Goal: Task Accomplishment & Management: Use online tool/utility

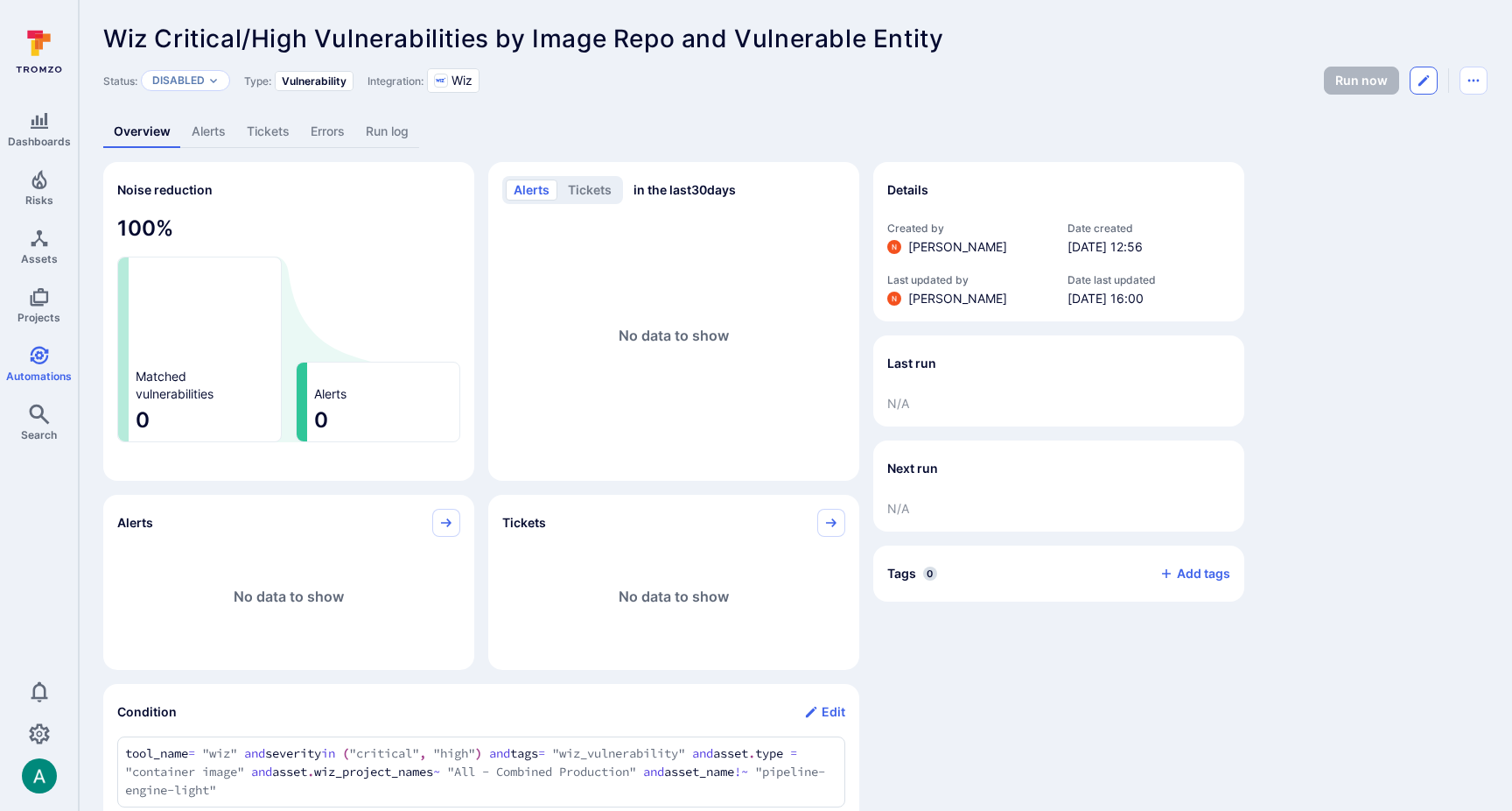
click at [1418, 83] on icon "Edit automation" at bounding box center [1423, 80] width 11 height 11
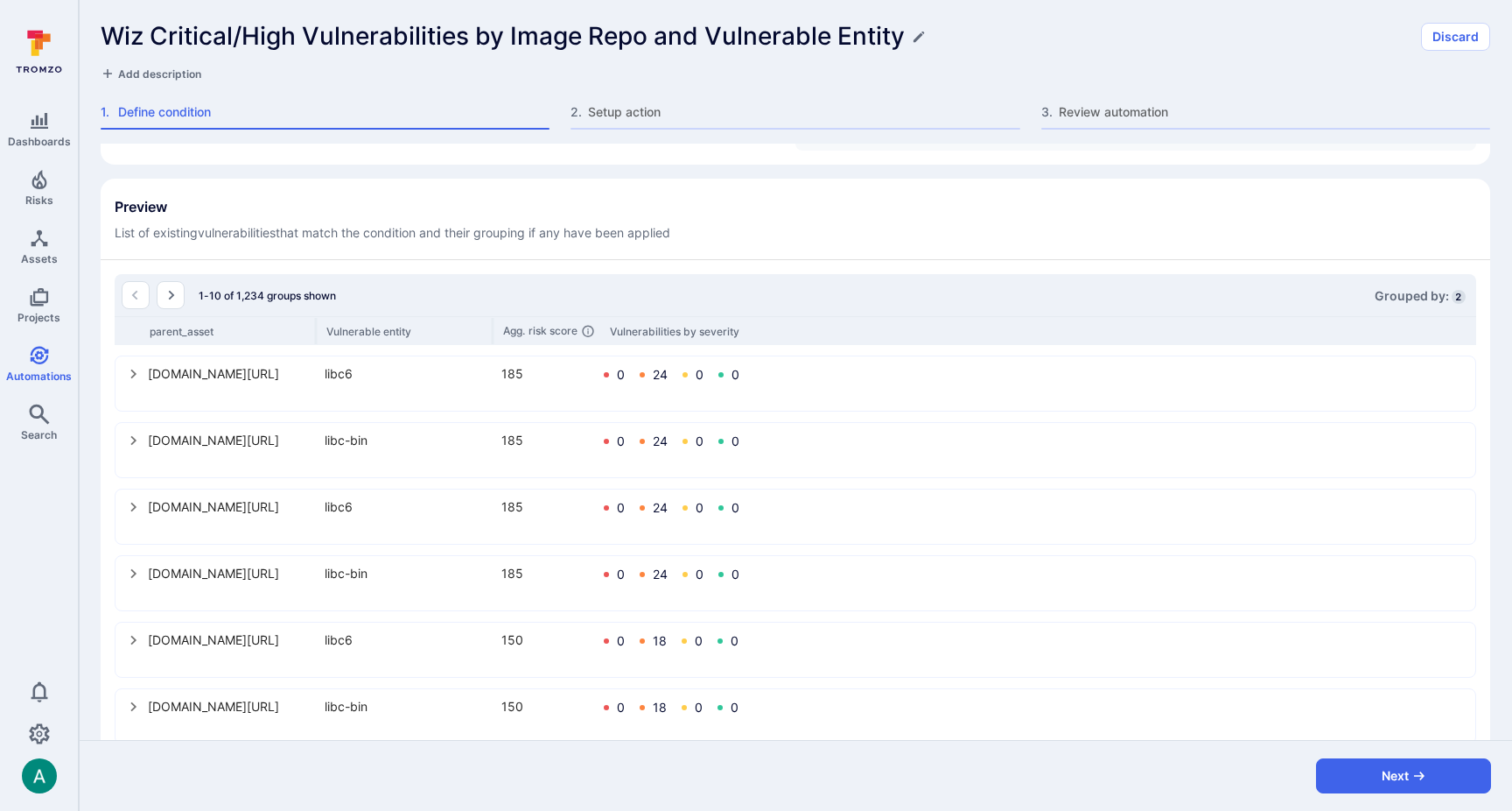
scroll to position [531, 0]
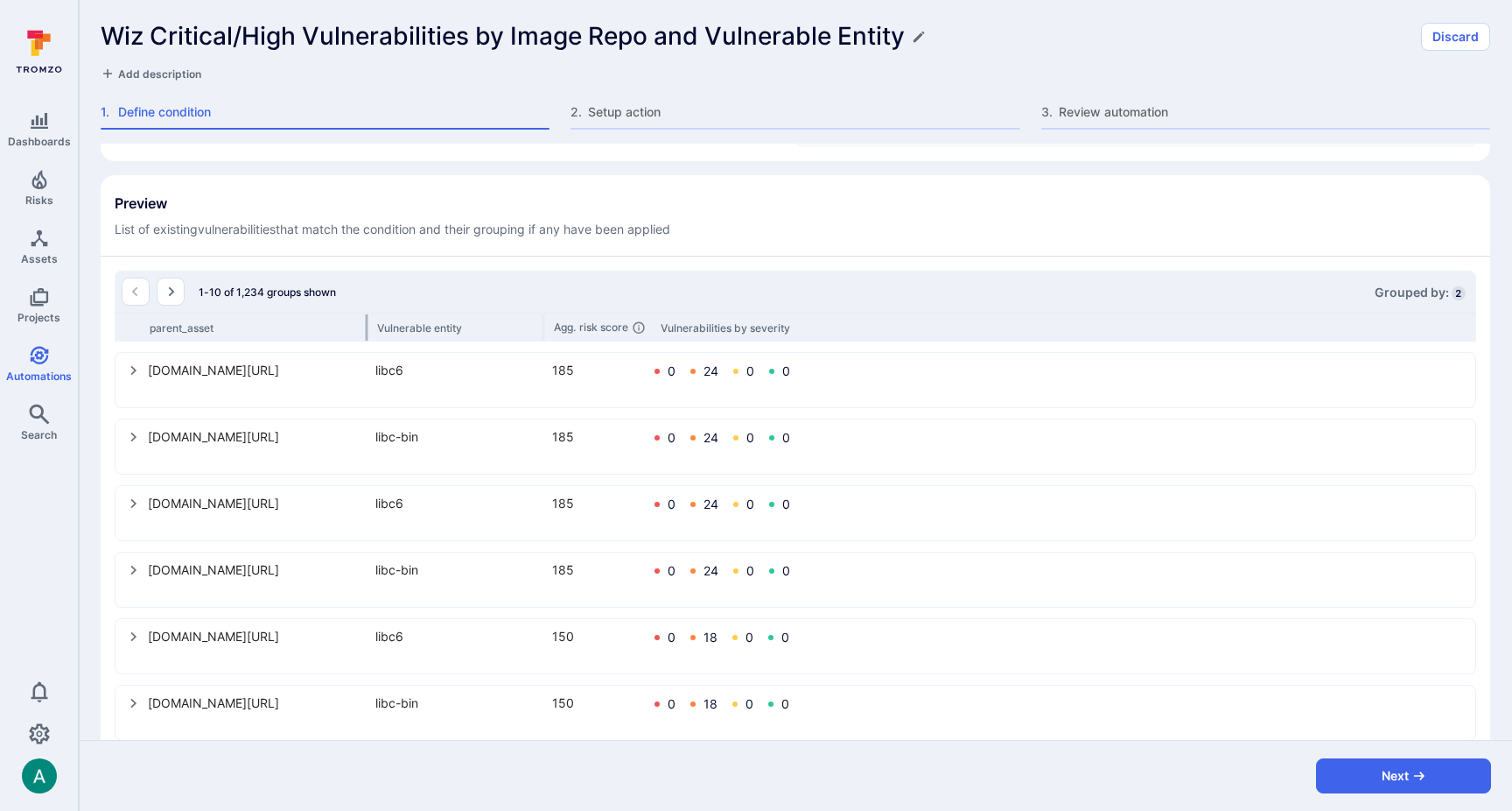
drag, startPoint x: 315, startPoint y: 327, endPoint x: 366, endPoint y: 324, distance: 51.1
click at [366, 324] on div at bounding box center [367, 327] width 3 height 26
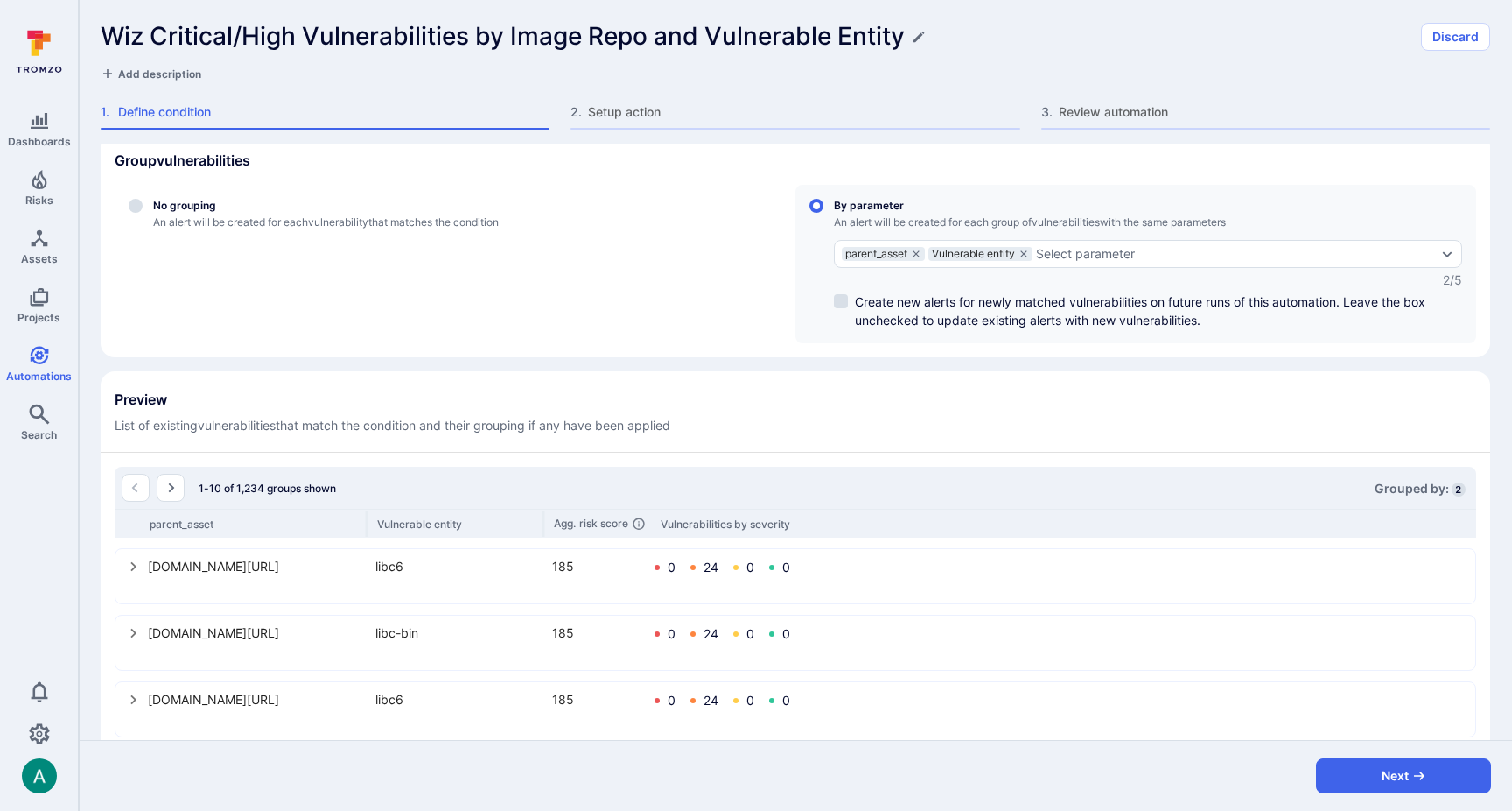
scroll to position [333, 0]
click at [1074, 246] on div "parent_asset Vulnerable entity Select parameter" at bounding box center [1148, 255] width 629 height 28
click at [824, 214] on input "By parameter An alert will be created for each group of vulnerabilities with th…" at bounding box center [816, 207] width 14 height 14
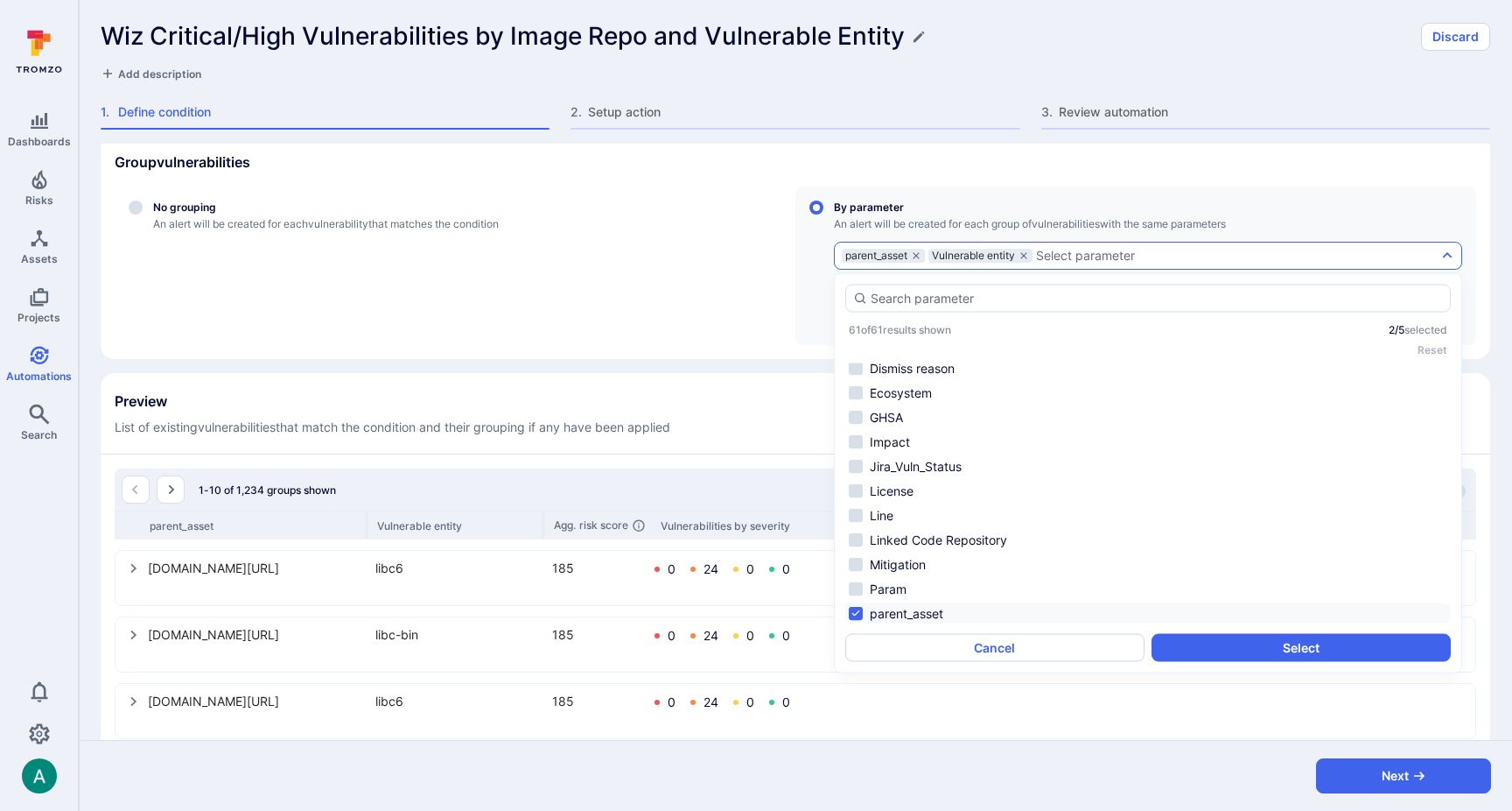
scroll to position [0, 0]
click at [885, 416] on li "CVE" at bounding box center [1147, 423] width 606 height 21
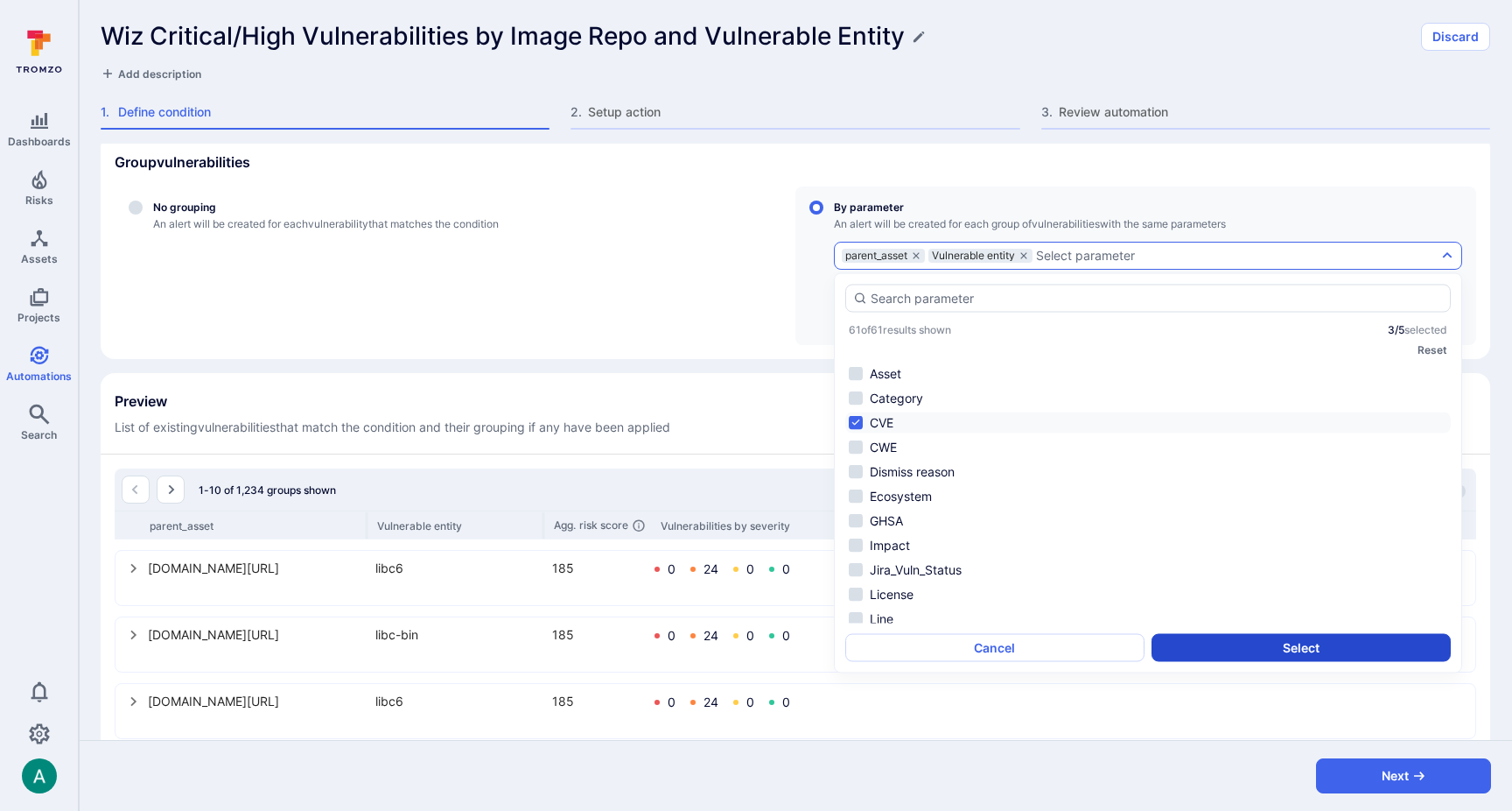
click at [1277, 653] on button "Select" at bounding box center [1301, 647] width 300 height 28
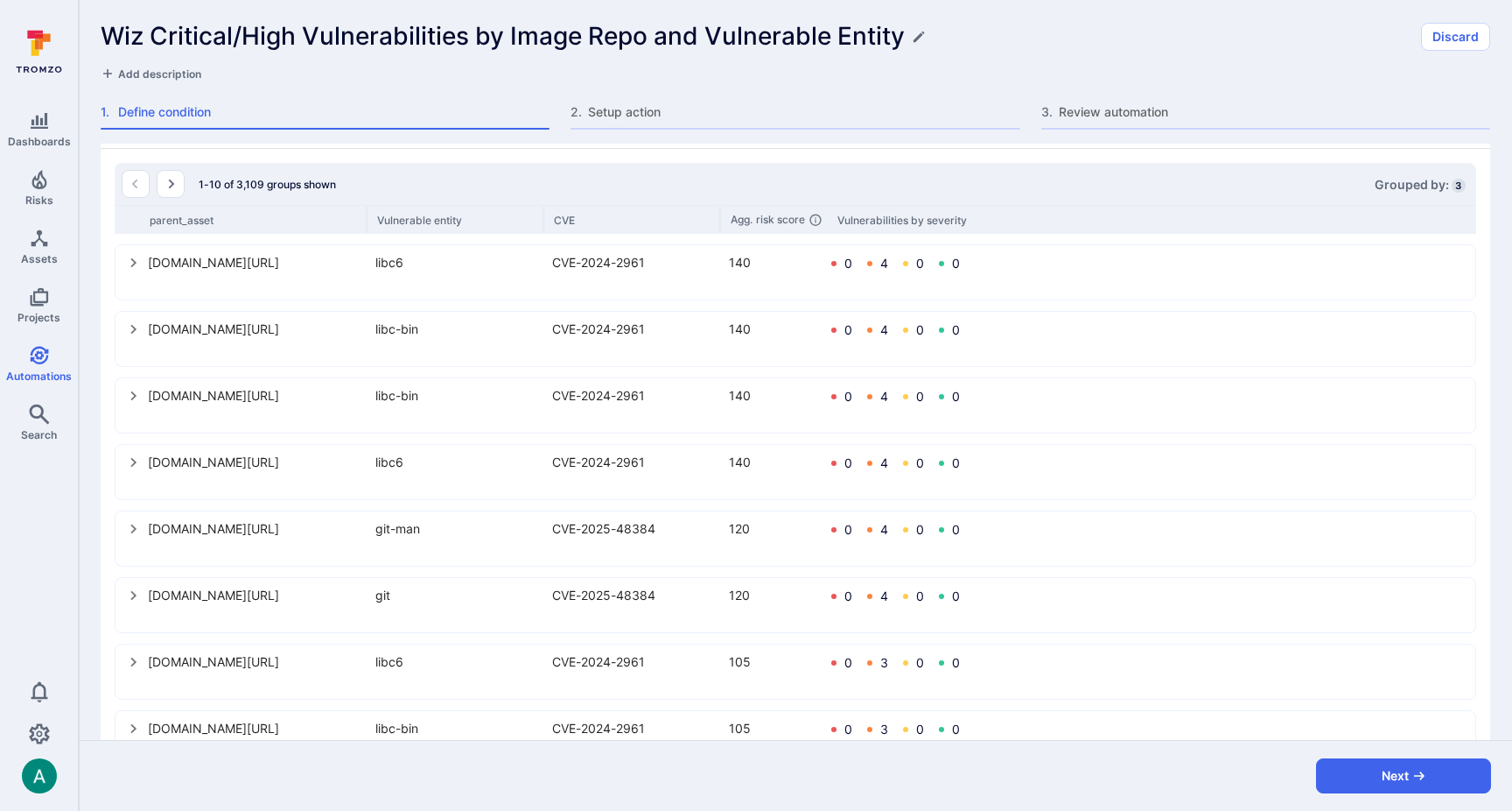
scroll to position [552, 0]
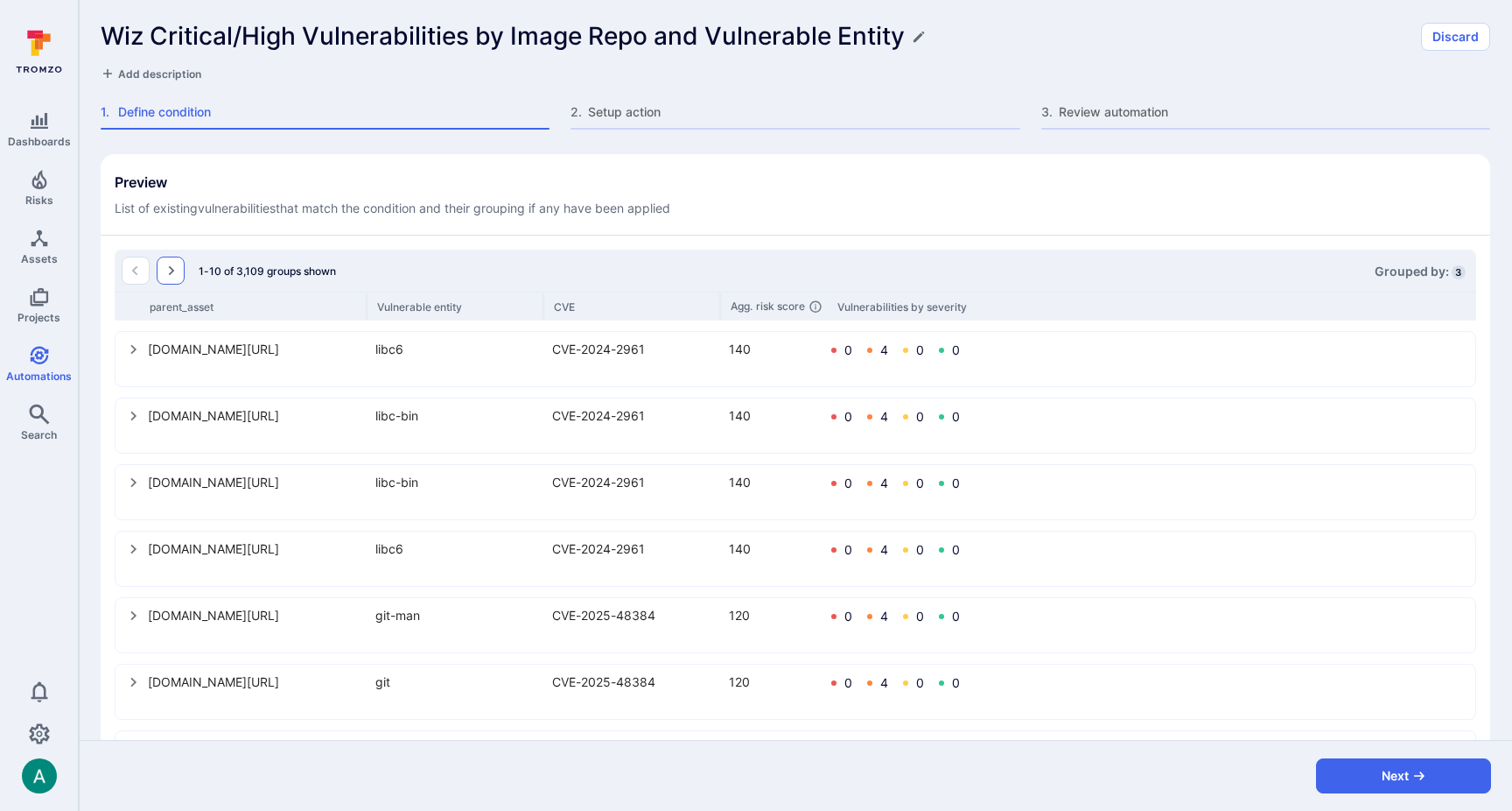
click at [171, 270] on icon "Go to the next page" at bounding box center [170, 270] width 14 height 14
click at [175, 273] on icon "Go to the next page" at bounding box center [170, 270] width 14 height 14
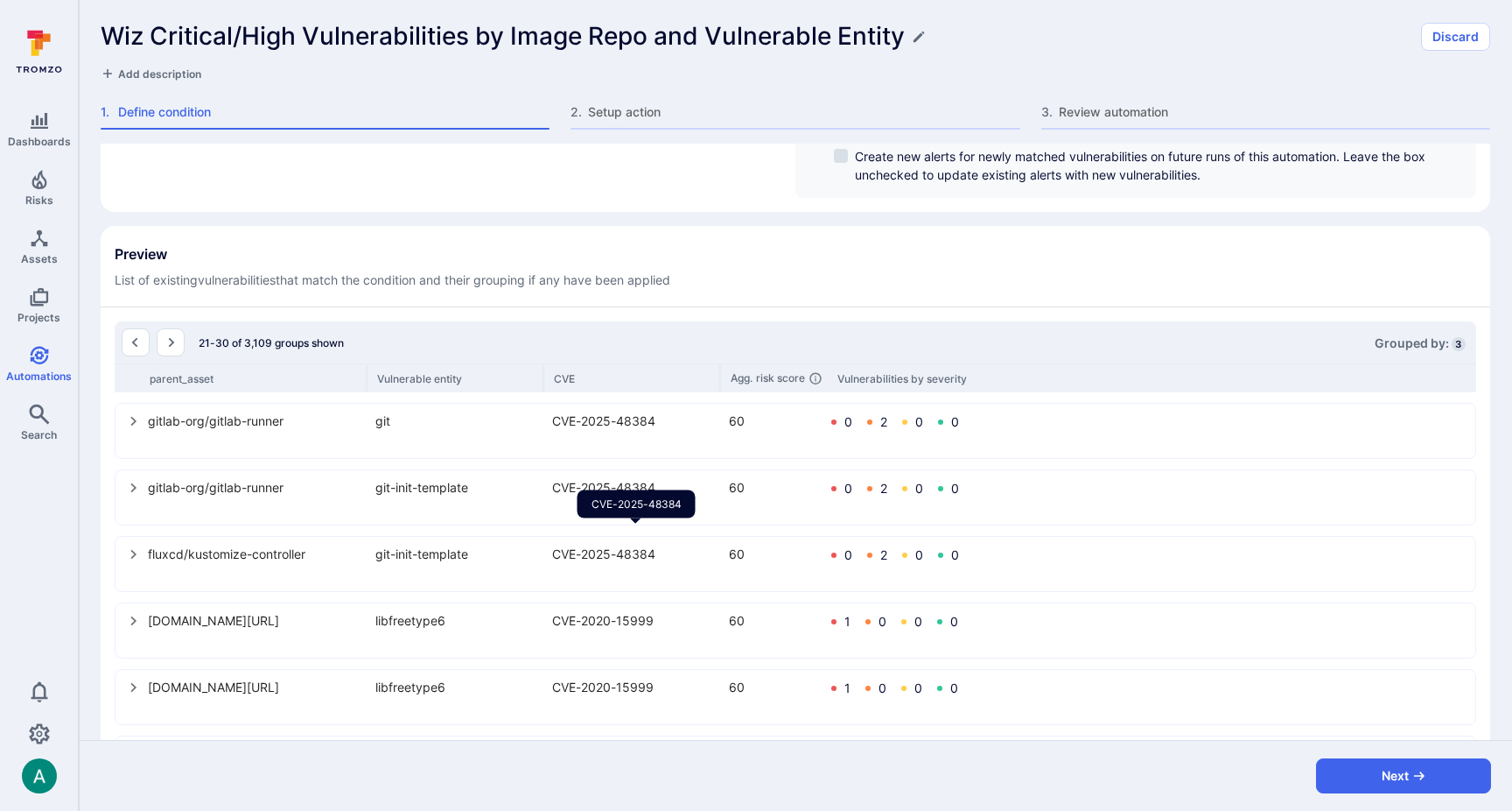
scroll to position [490, 0]
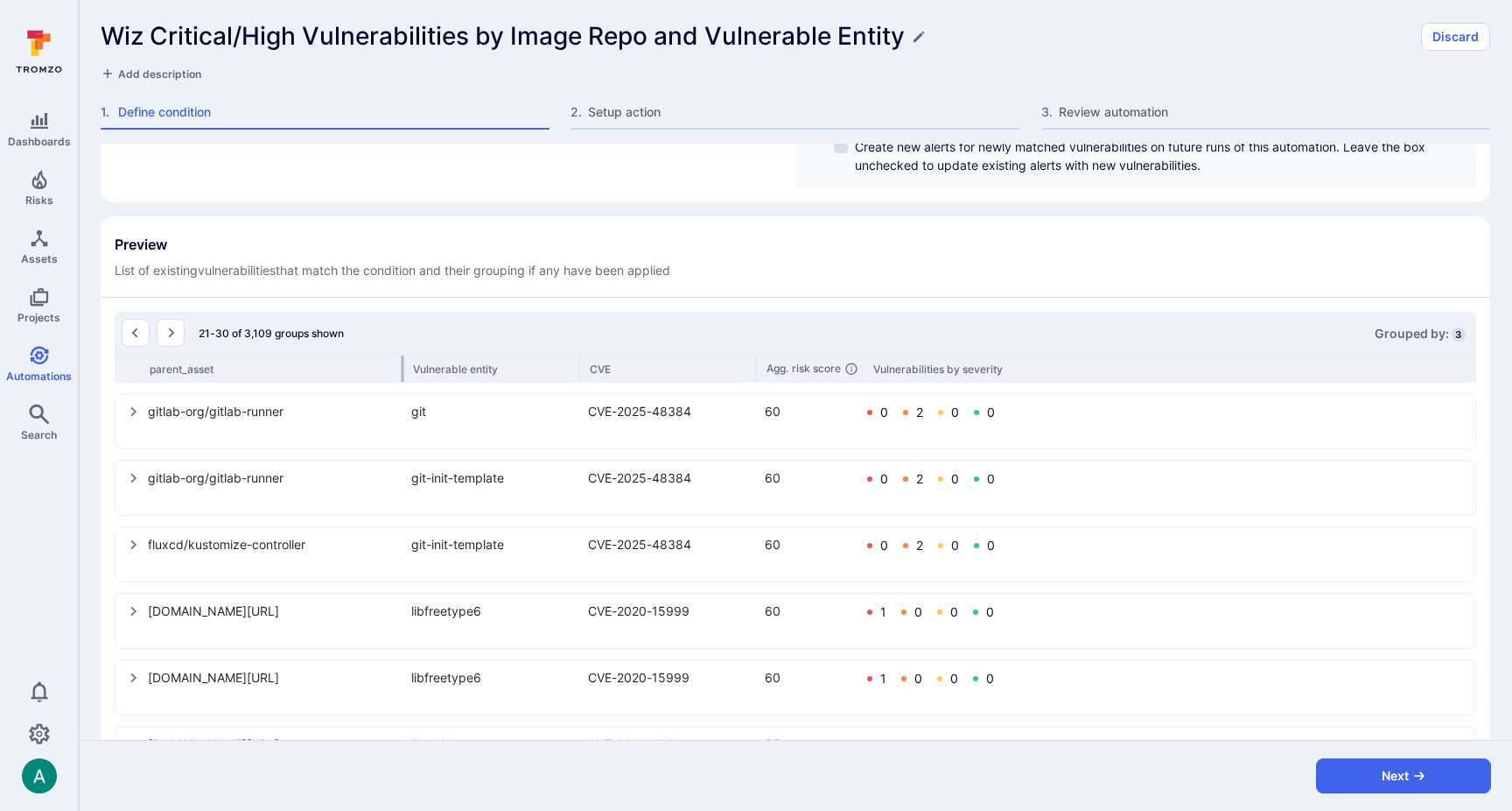
drag, startPoint x: 367, startPoint y: 370, endPoint x: 403, endPoint y: 370, distance: 36.0
click at [403, 370] on div at bounding box center [403, 368] width 3 height 26
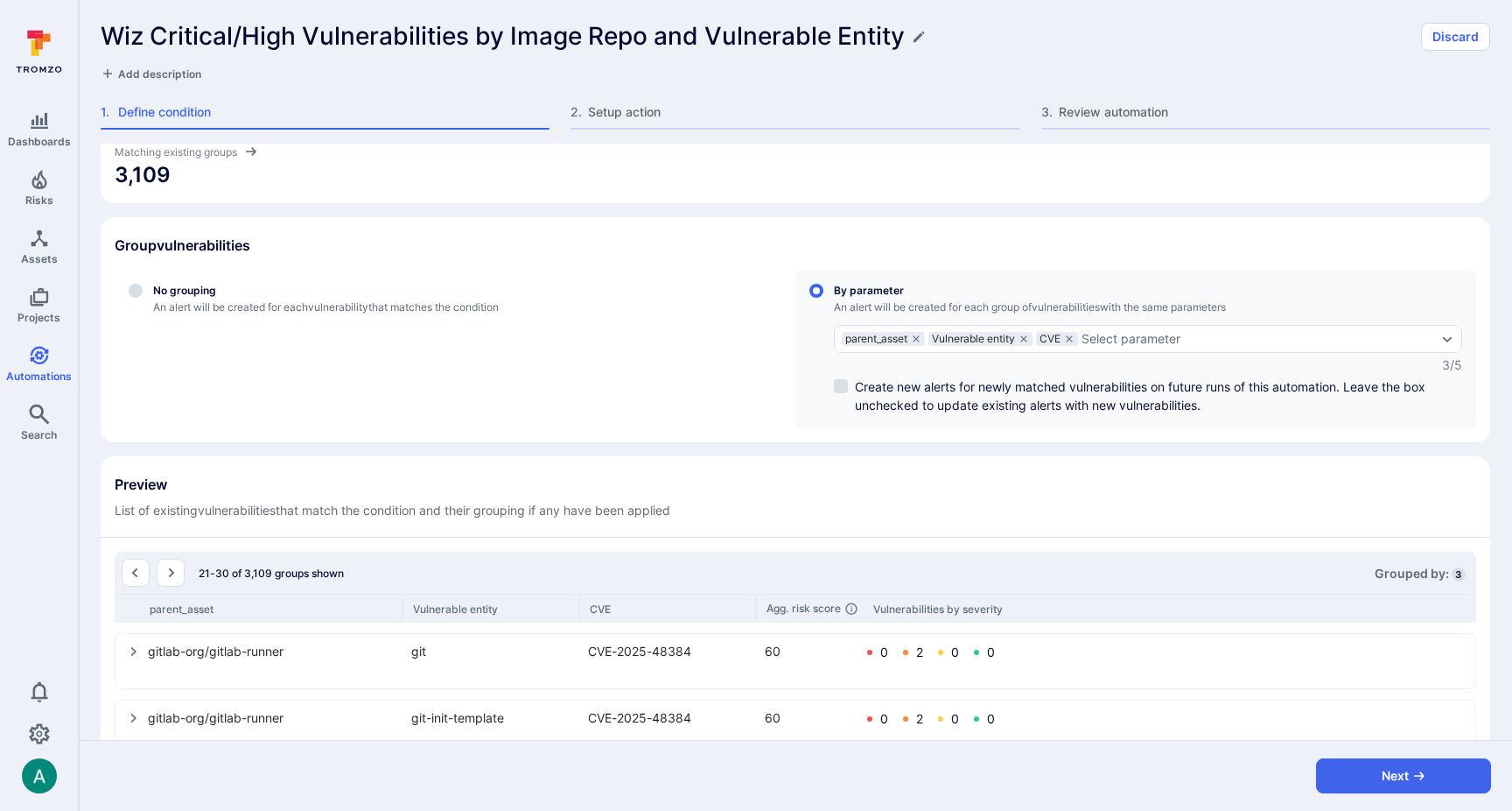
scroll to position [186, 0]
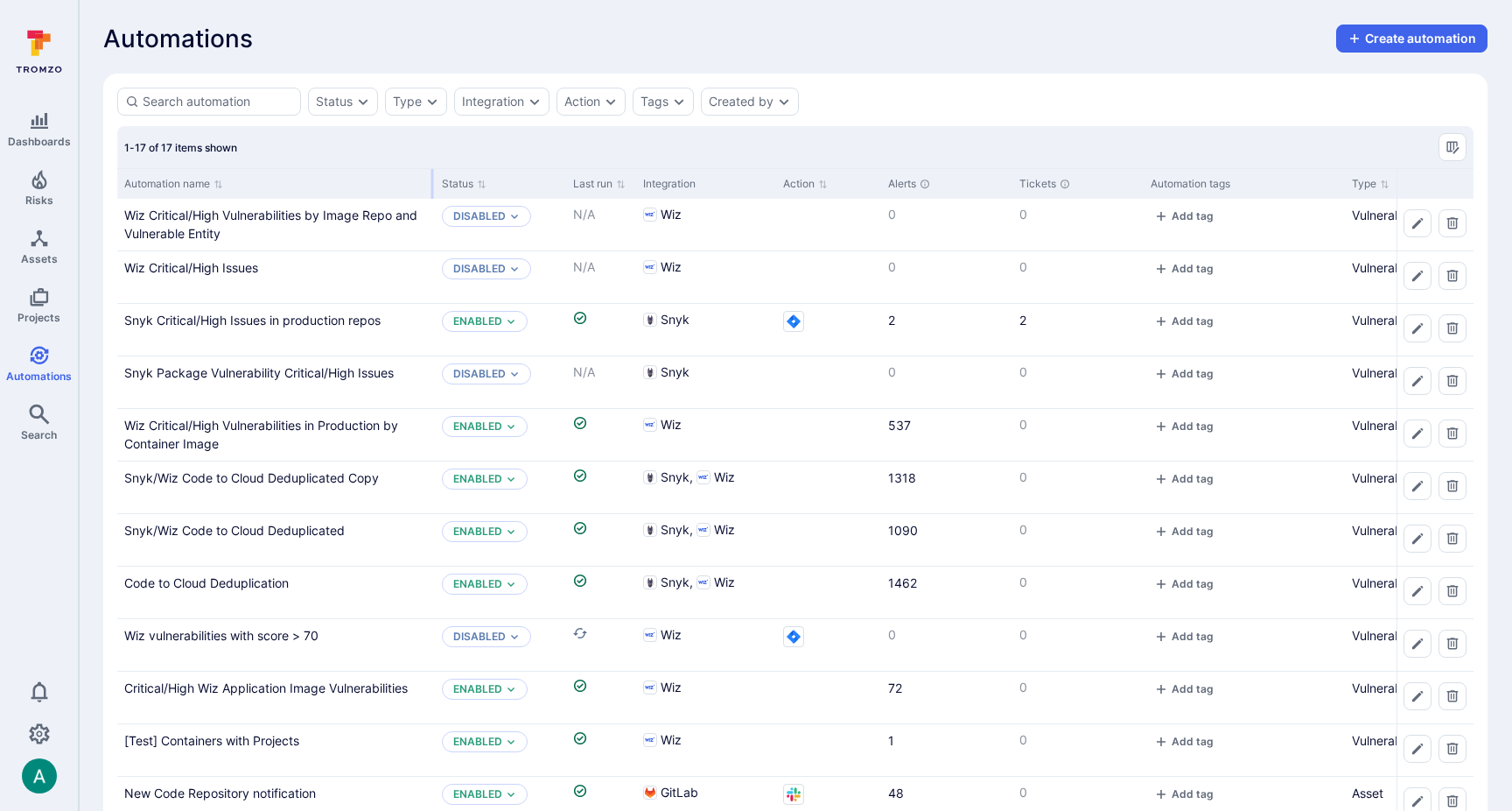
drag, startPoint x: 289, startPoint y: 174, endPoint x: 432, endPoint y: 177, distance: 143.0
click at [432, 177] on div at bounding box center [433, 184] width 3 height 30
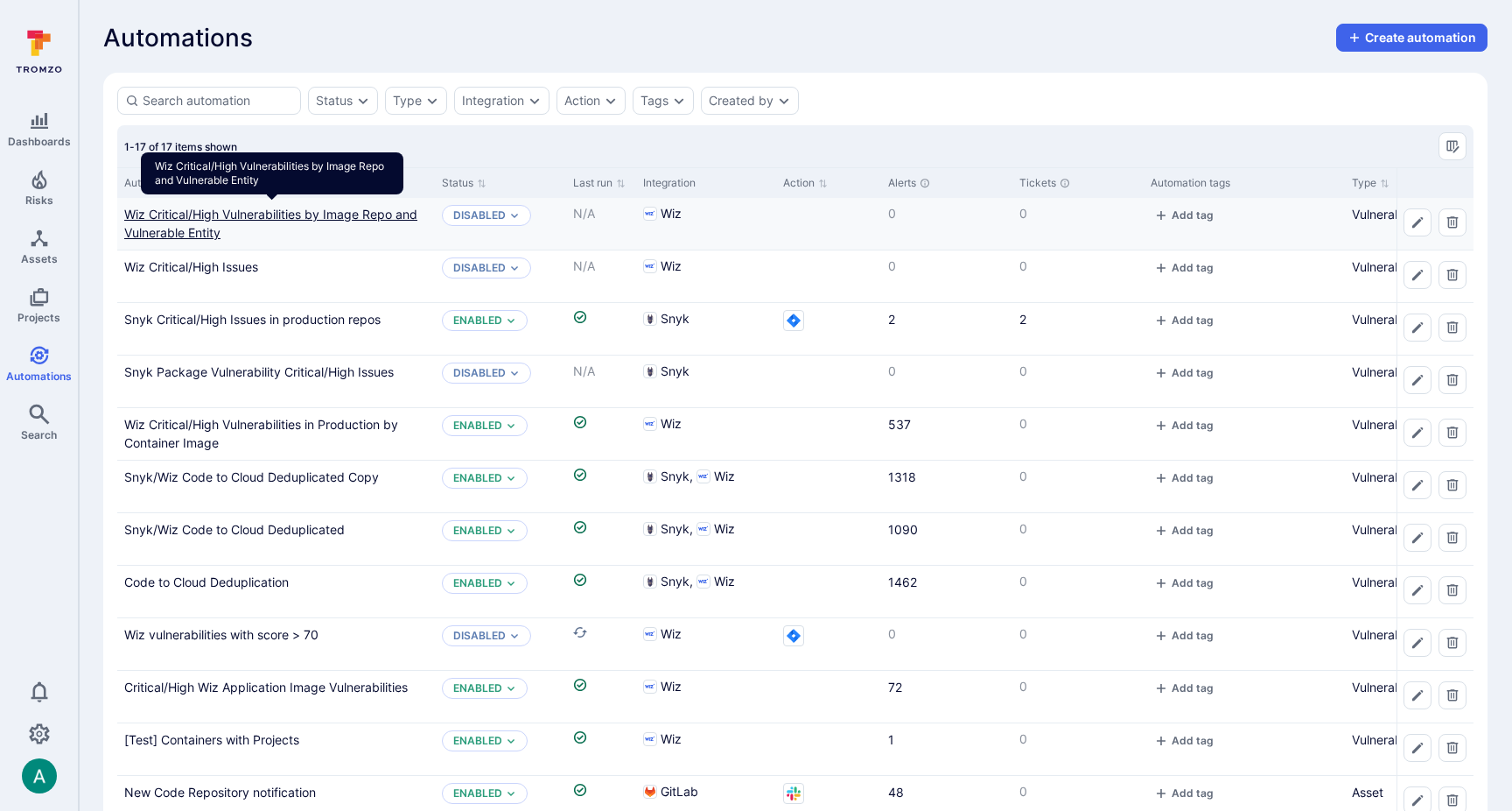
scroll to position [5, 0]
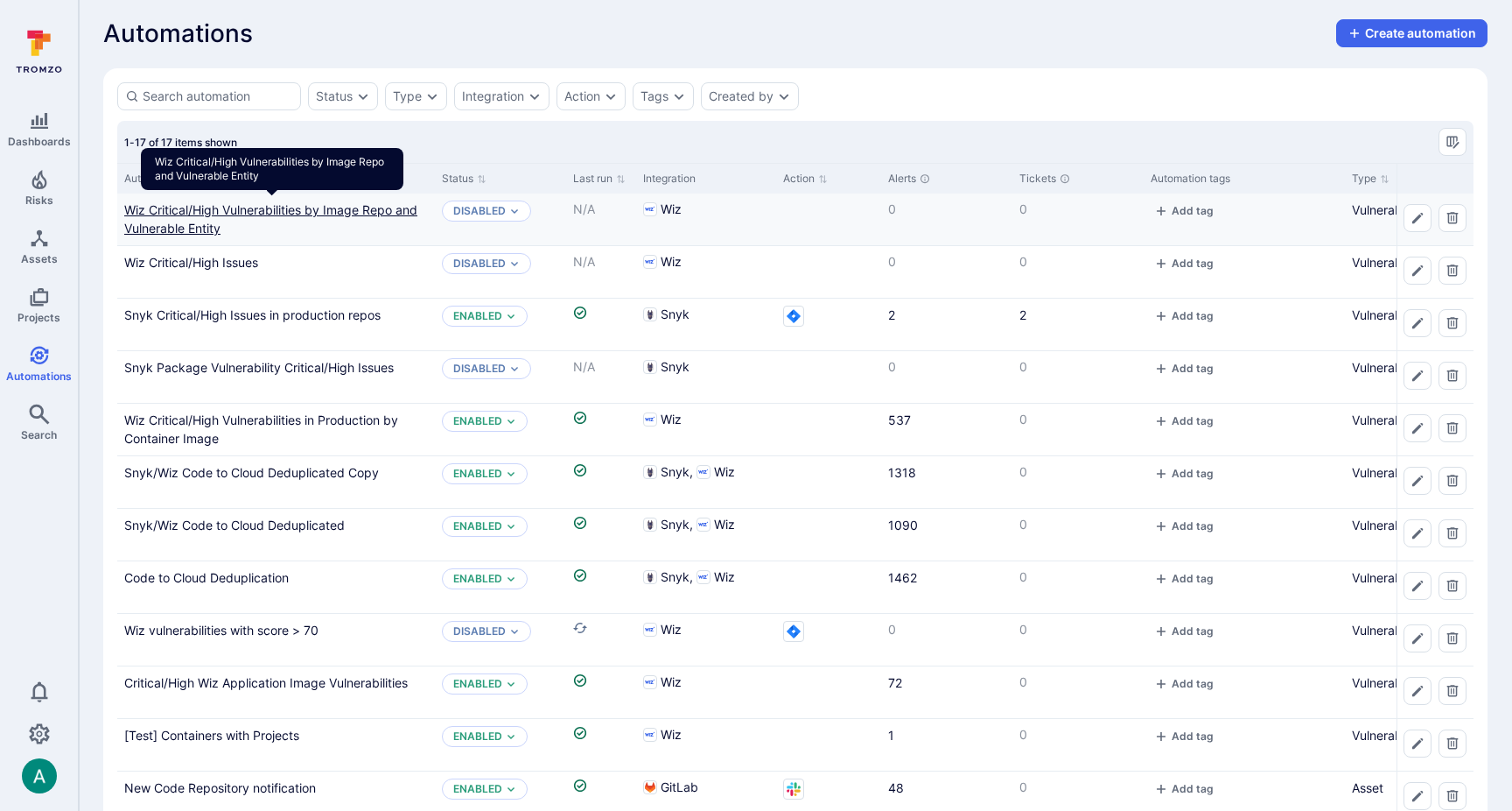
click at [357, 220] on div "Wiz Critical/High Vulnerabilities by Image Repo and Vulnerable Entity" at bounding box center [276, 218] width 303 height 36
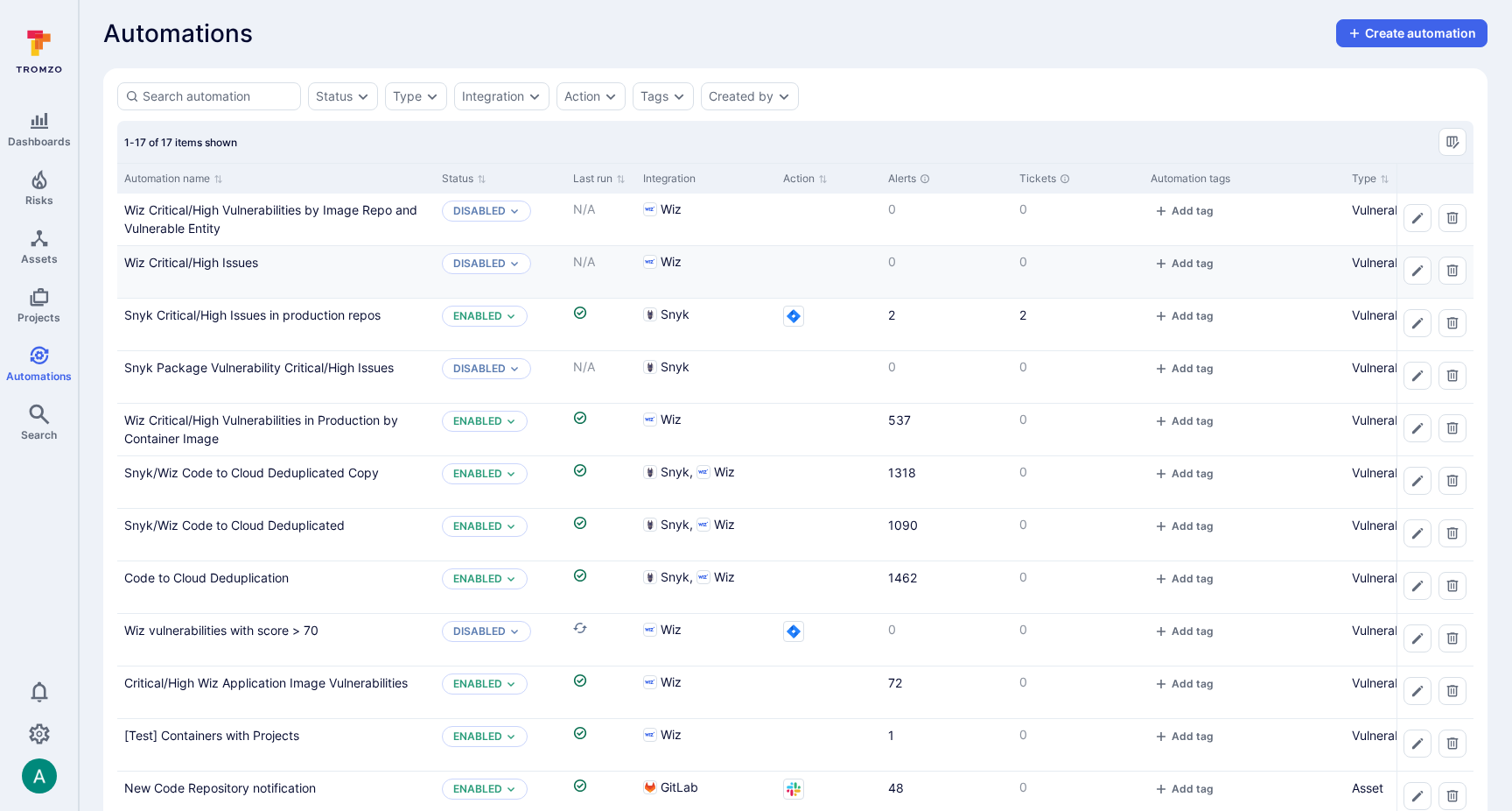
scroll to position [5, 0]
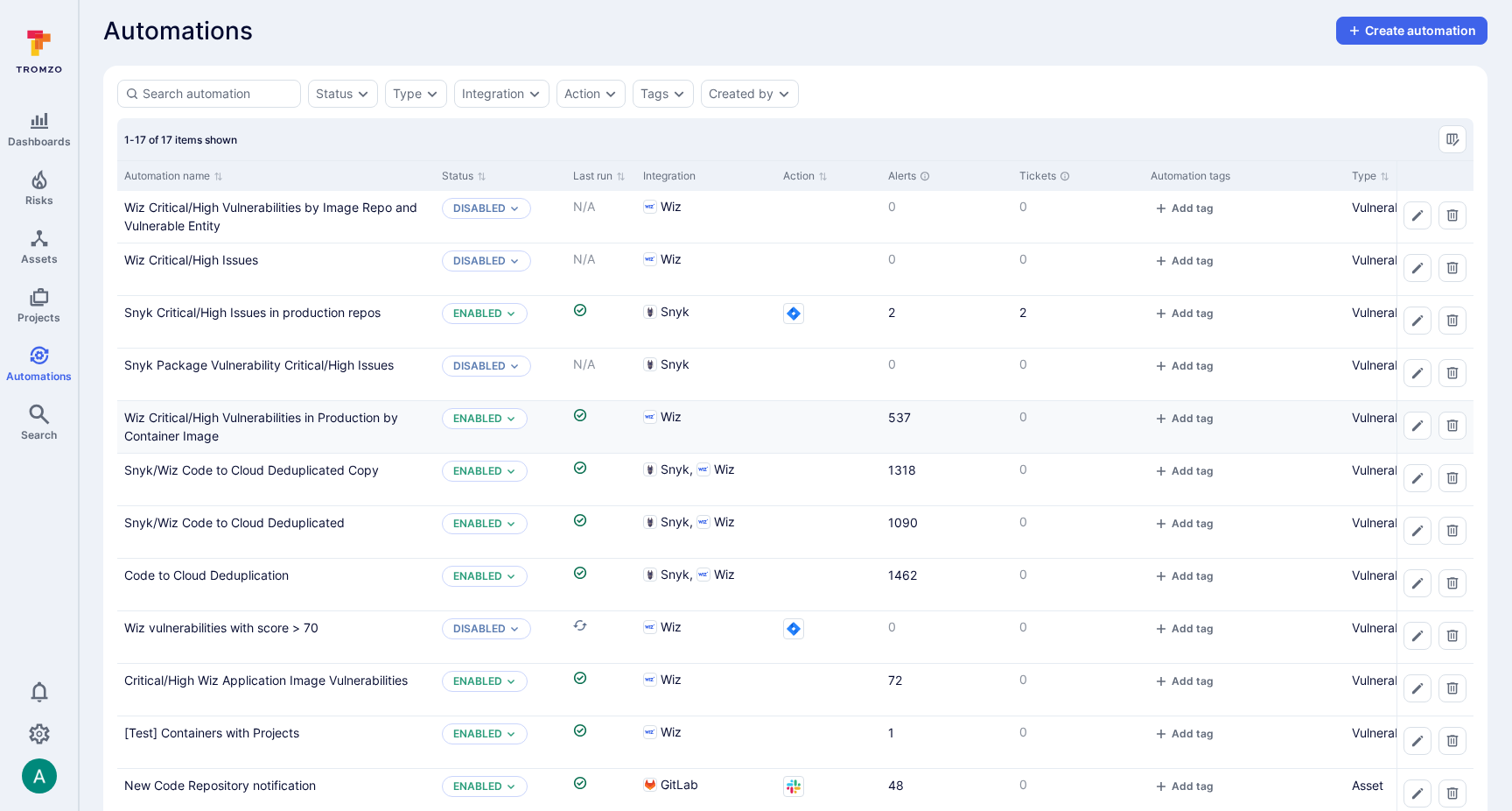
click at [370, 413] on link "Wiz Critical/High Vulnerabilities in Production by Container Image" at bounding box center [261, 426] width 274 height 34
click at [370, 422] on link "Wiz Critical/High Vulnerabilities in Production by Container Image" at bounding box center [261, 428] width 274 height 34
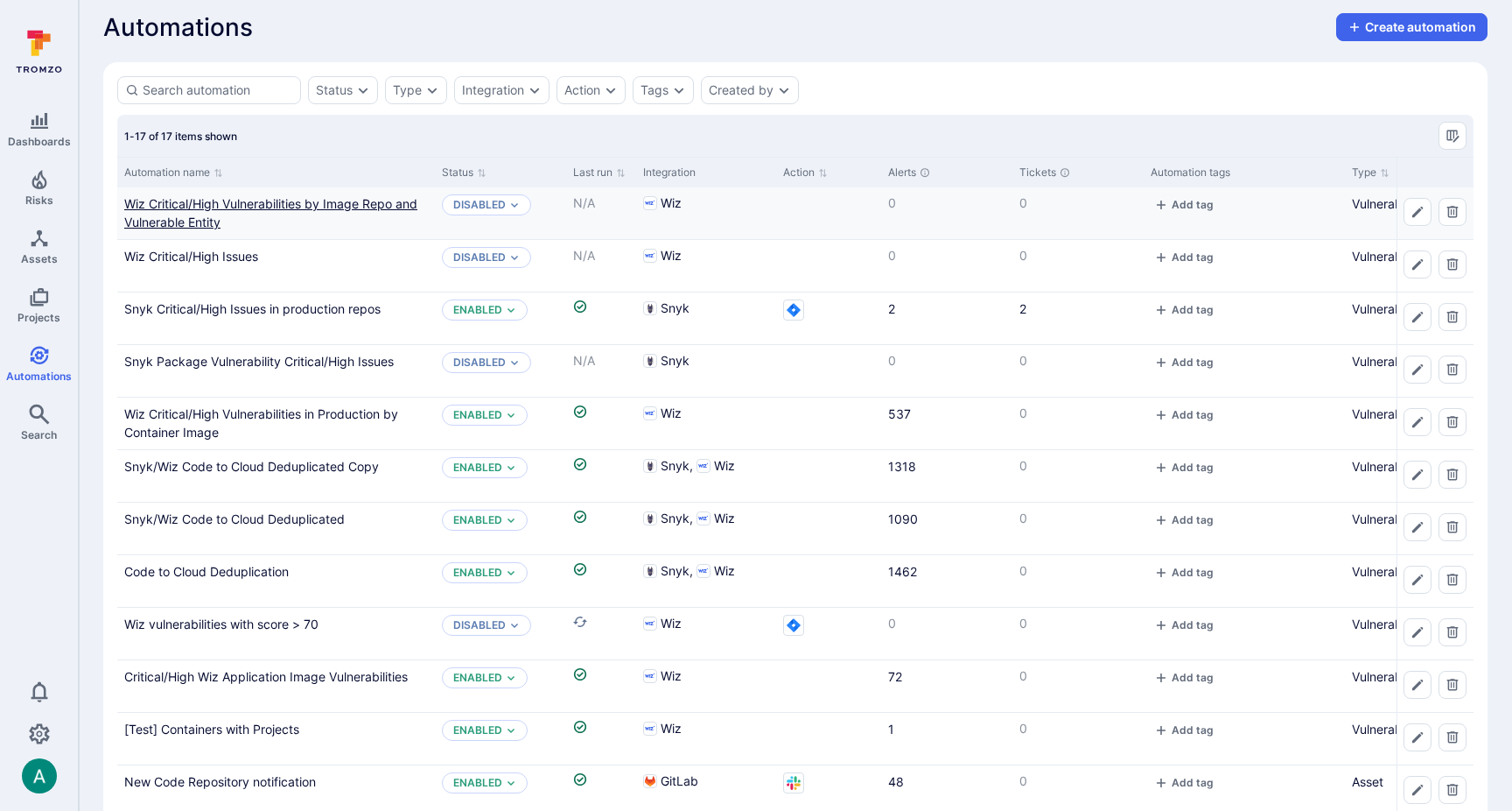
click at [367, 216] on div "Wiz Critical/High Vulnerabilities by Image Repo and Vulnerable Entity" at bounding box center [276, 213] width 303 height 36
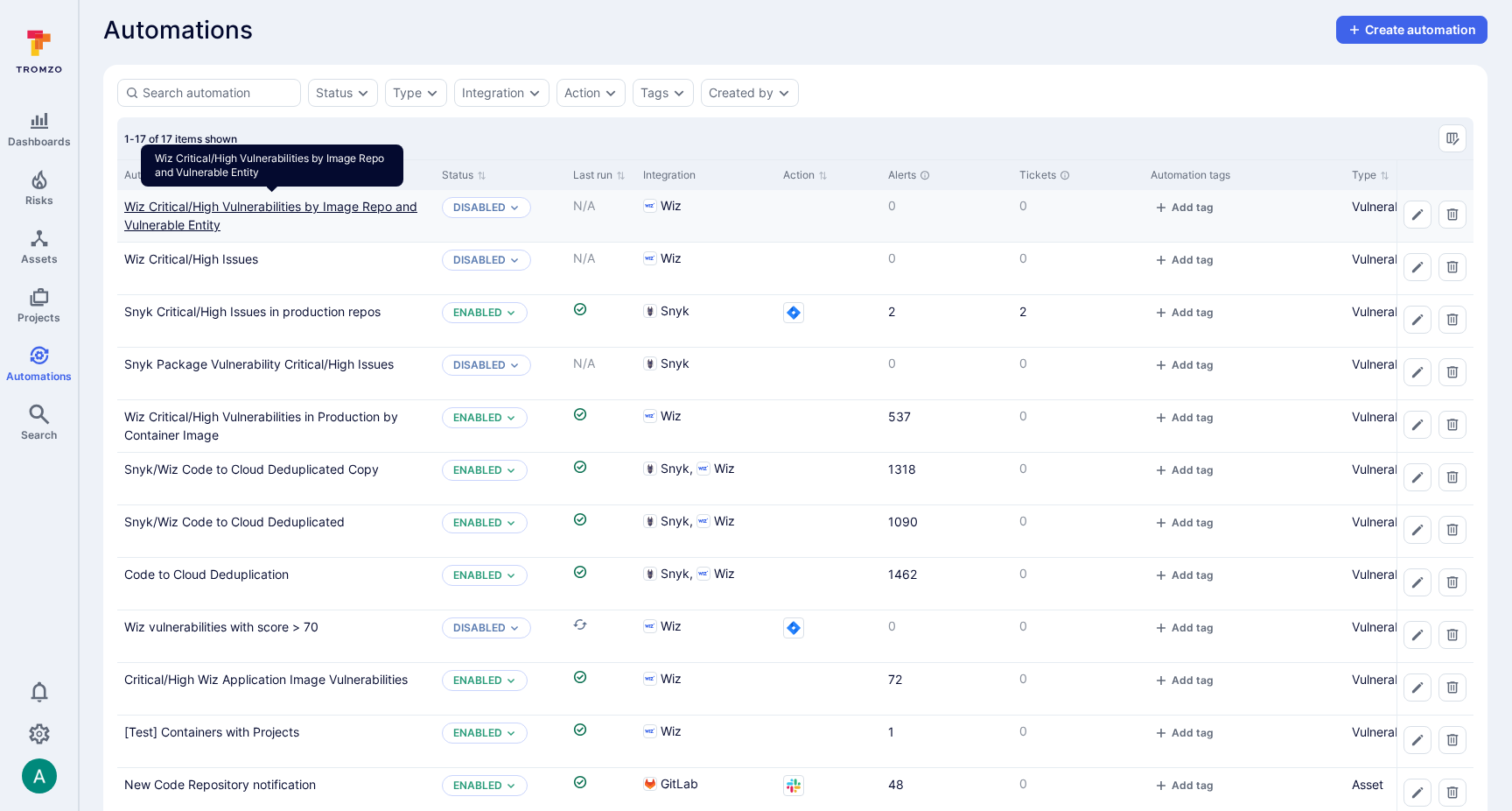
click at [330, 206] on link "Wiz Critical/High Vulnerabilities by Image Repo and Vulnerable Entity" at bounding box center [271, 215] width 293 height 34
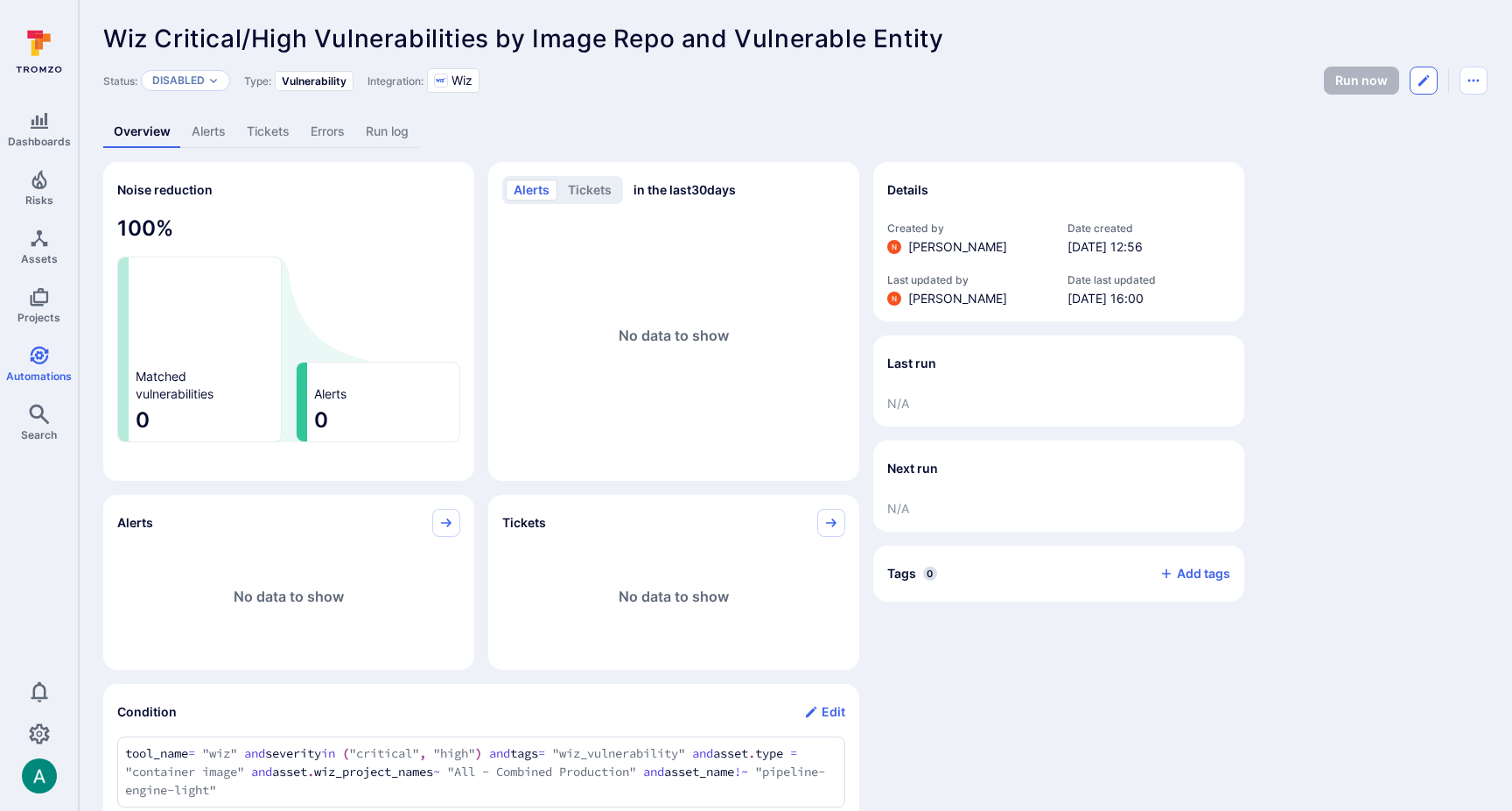
click at [1429, 84] on icon "Edit automation" at bounding box center [1424, 80] width 14 height 14
click at [1477, 83] on icon "Automation menu" at bounding box center [1474, 80] width 14 height 14
click at [1387, 120] on li "Duplicate" at bounding box center [1400, 120] width 159 height 28
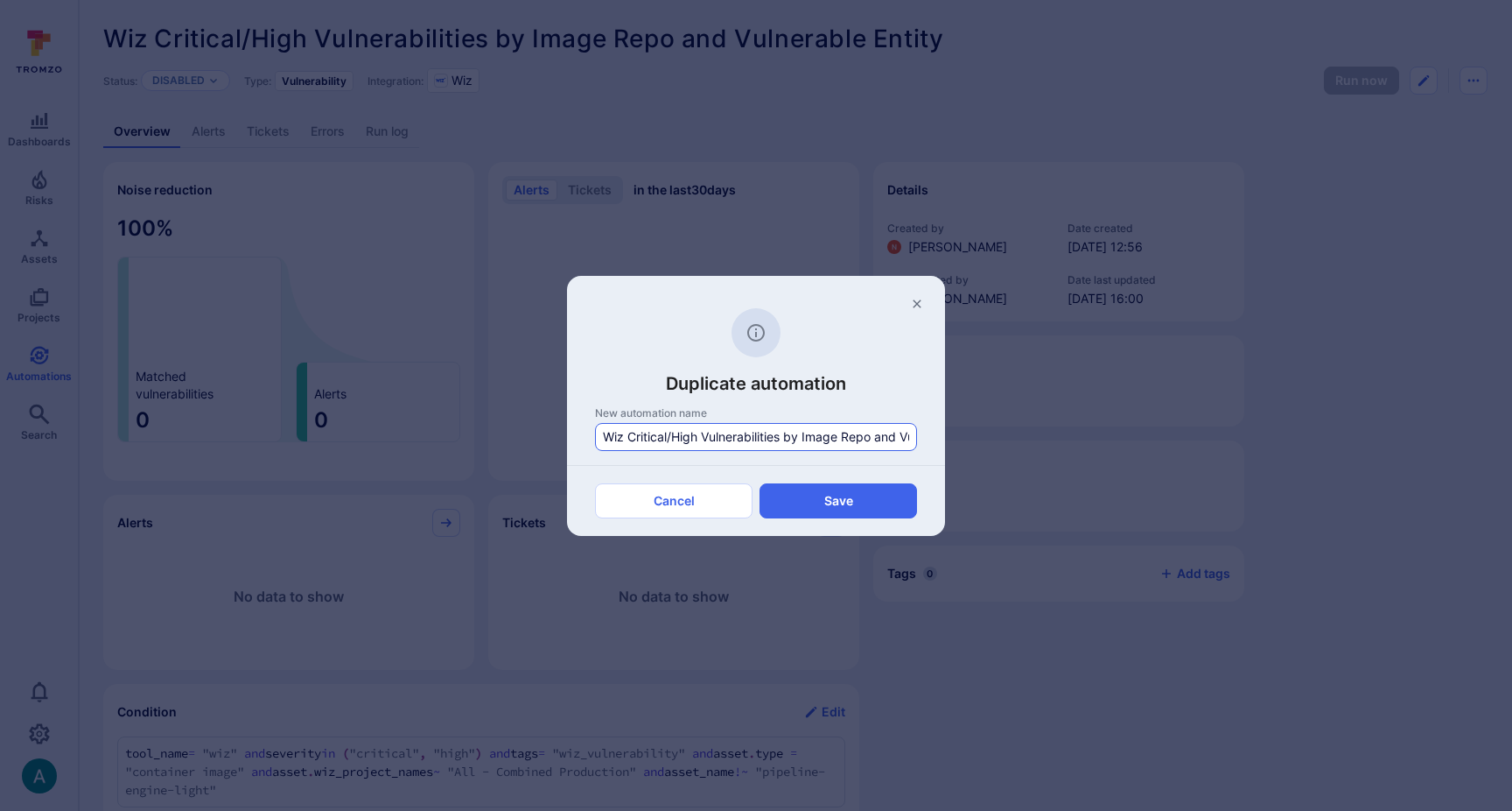
click at [702, 436] on input "Wiz Critical/High Vulnerabilities by Image Repo and Vulnerable Entity Copy" at bounding box center [756, 437] width 306 height 17
paste input "Alerts for SLA tracking by Image Repo for Wiz"
type input "Alerts for SLA tracking by Image Repo for Wiz"
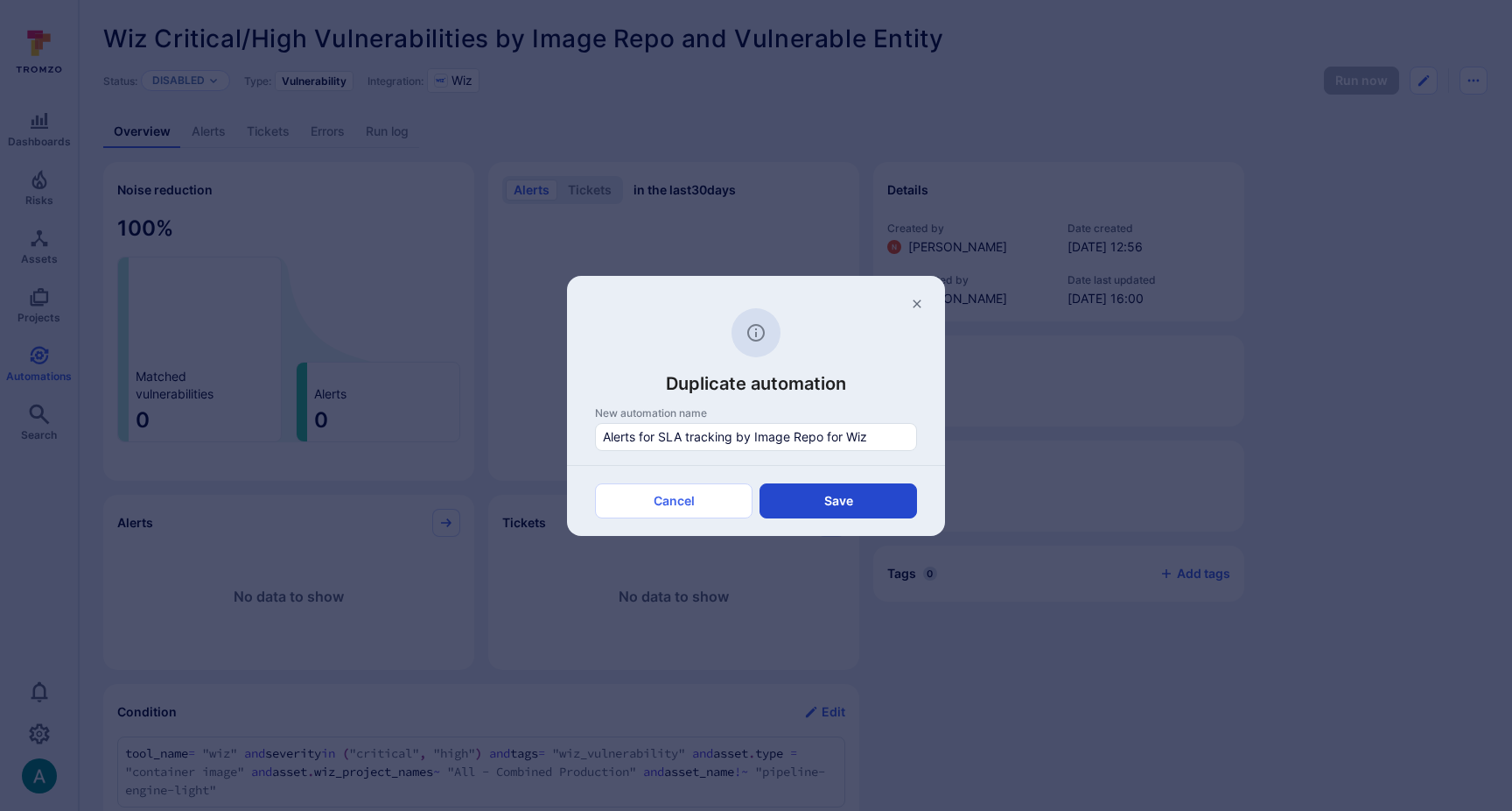
click at [851, 502] on button "Save" at bounding box center [838, 501] width 158 height 35
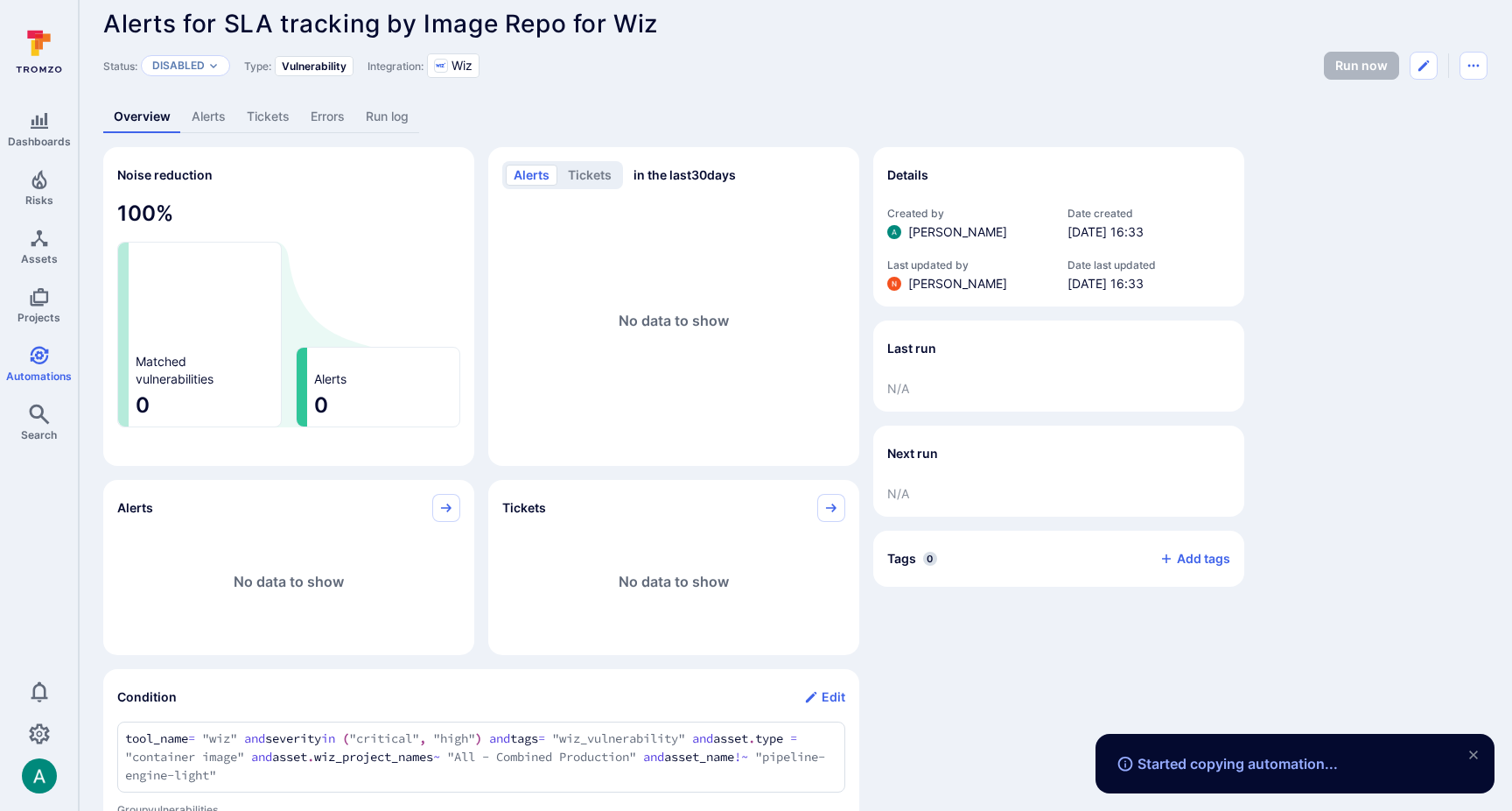
scroll to position [13, 0]
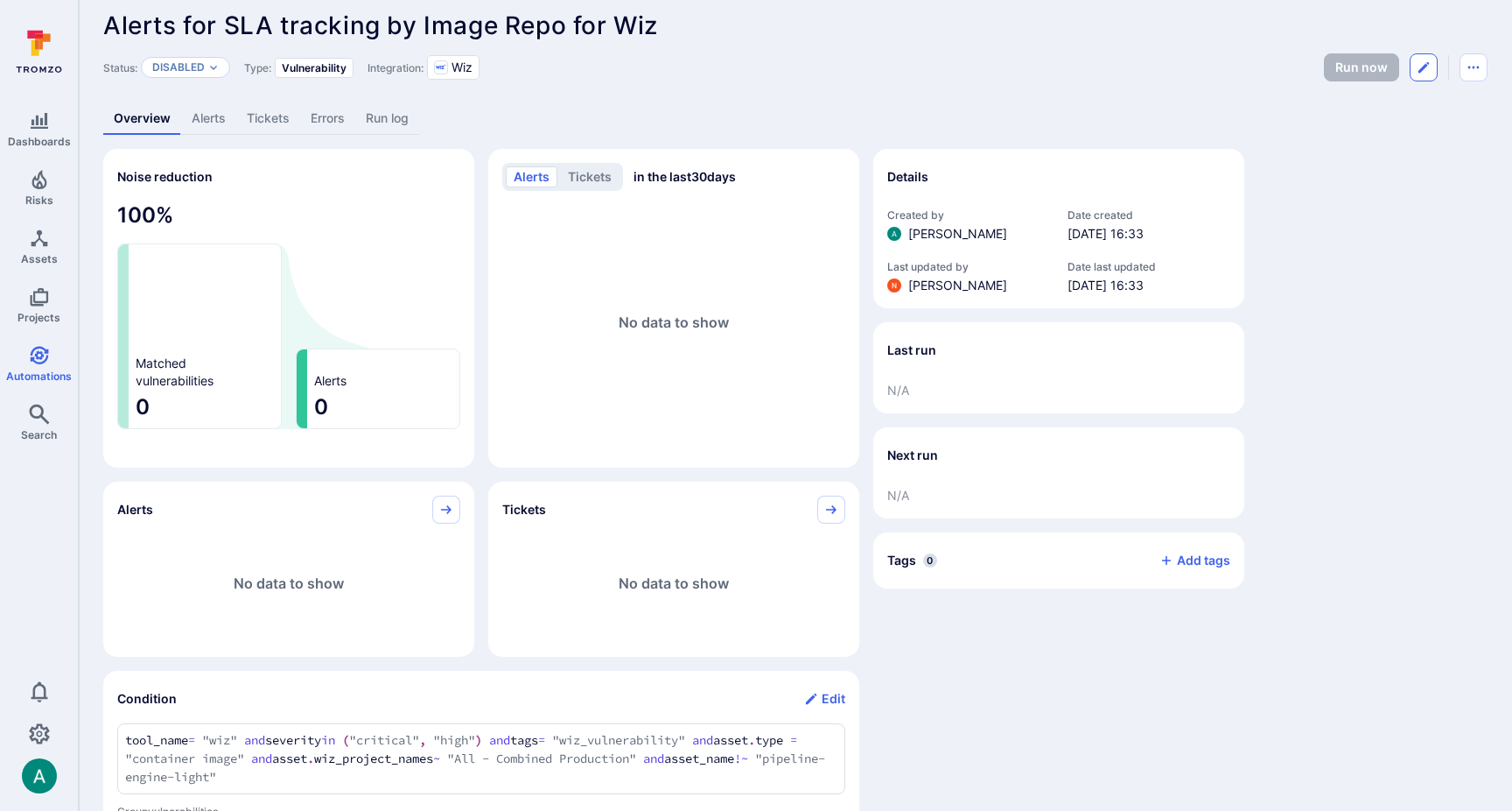
click at [1423, 63] on icon "Edit automation" at bounding box center [1424, 67] width 14 height 14
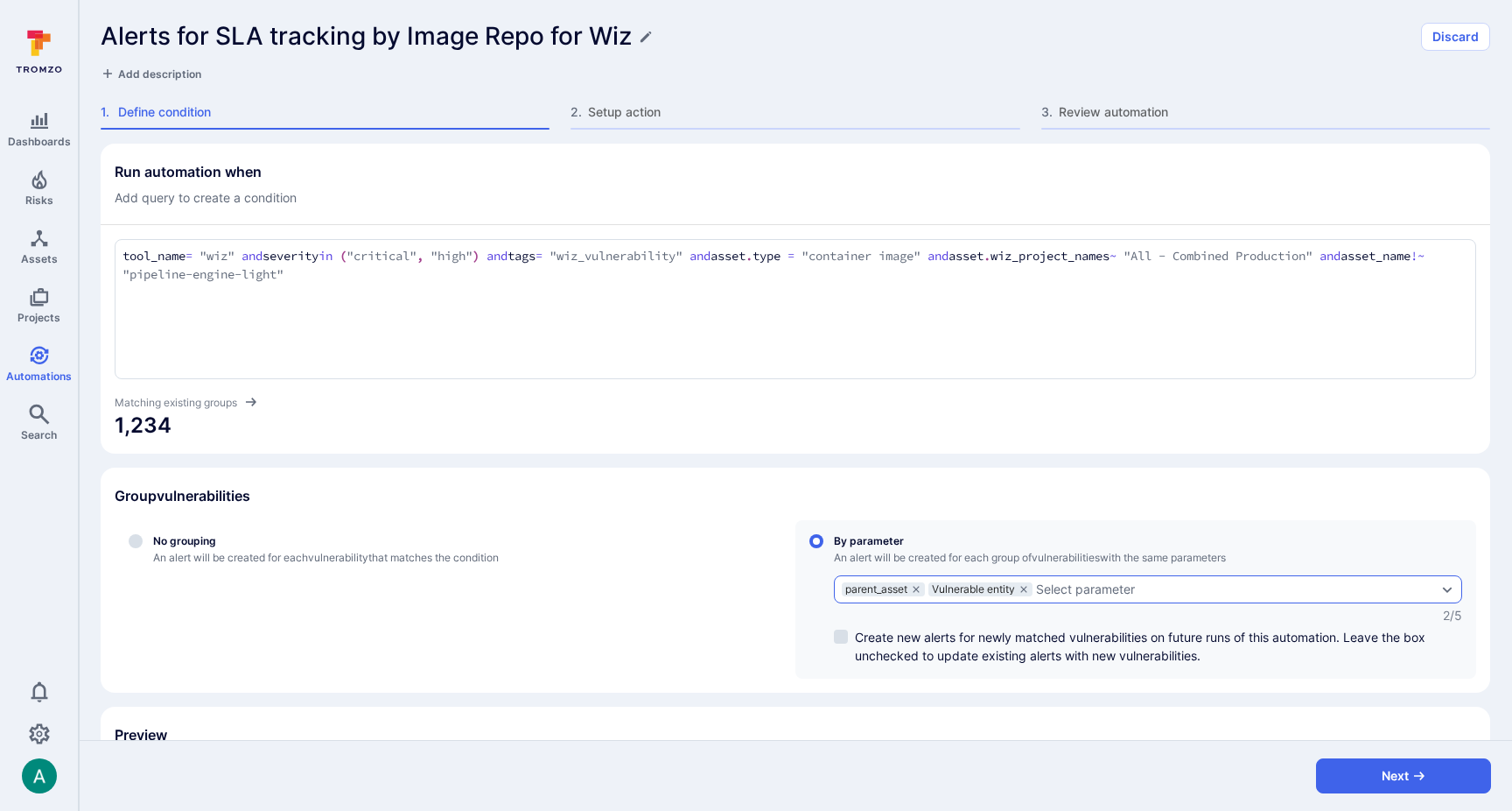
click at [1061, 588] on div "Select parameter" at bounding box center [1085, 589] width 99 height 14
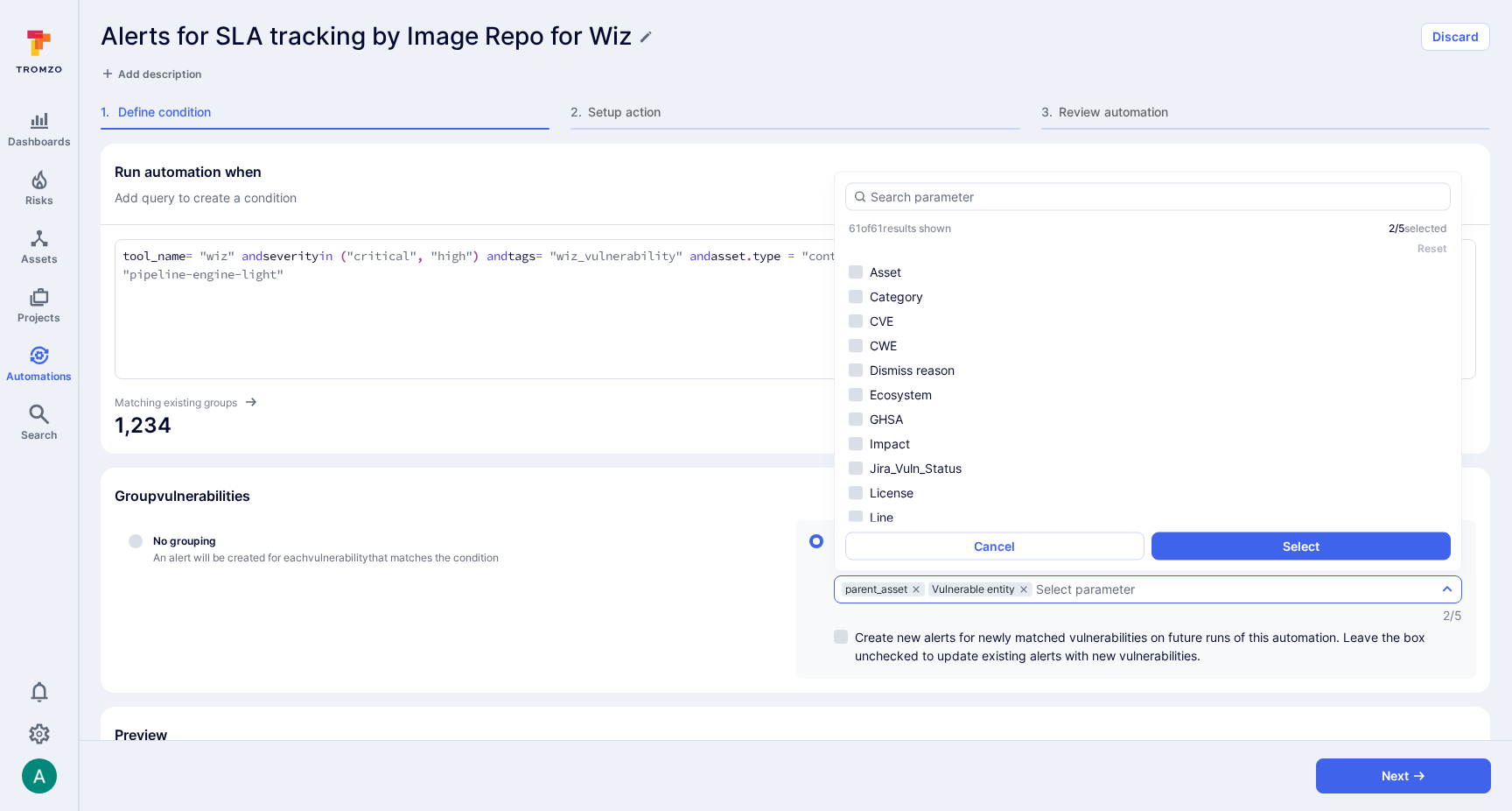
scroll to position [103, 0]
click at [926, 191] on input "autocomplete options" at bounding box center [1157, 197] width 572 height 17
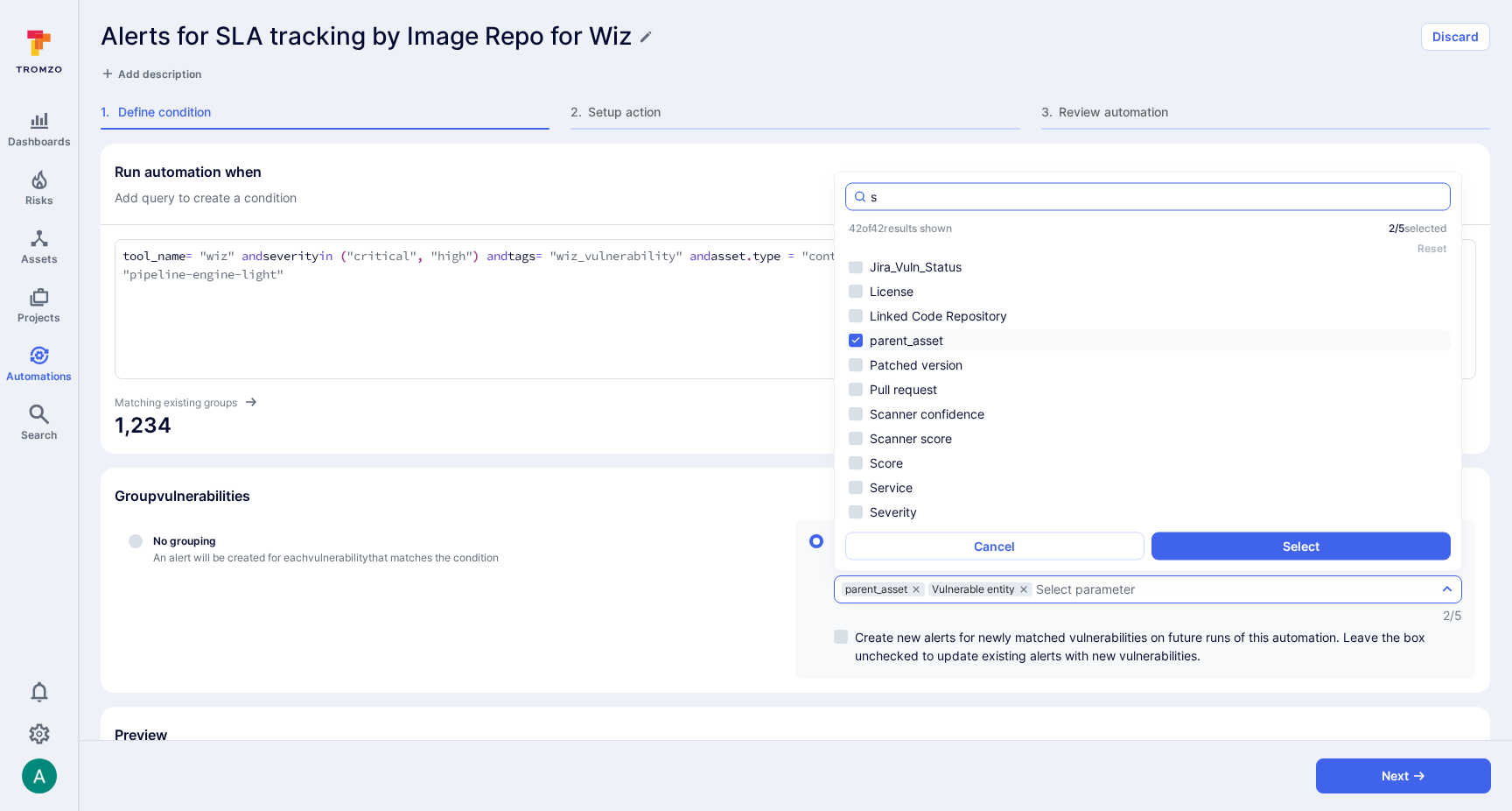
scroll to position [0, 0]
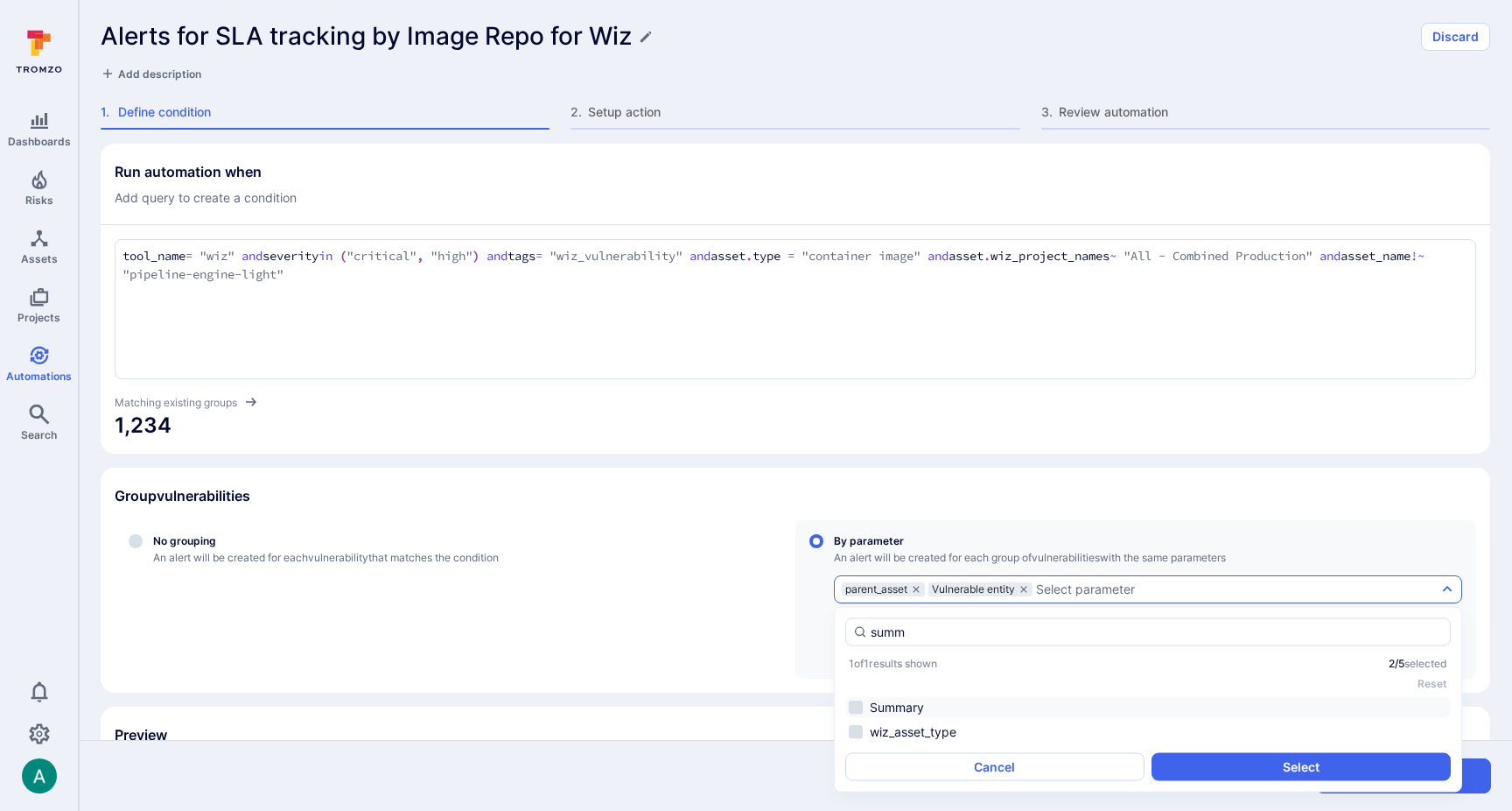
click at [891, 697] on li "Summary" at bounding box center [1147, 708] width 606 height 21
type input "summ"
click at [1284, 762] on button "Select" at bounding box center [1301, 766] width 300 height 28
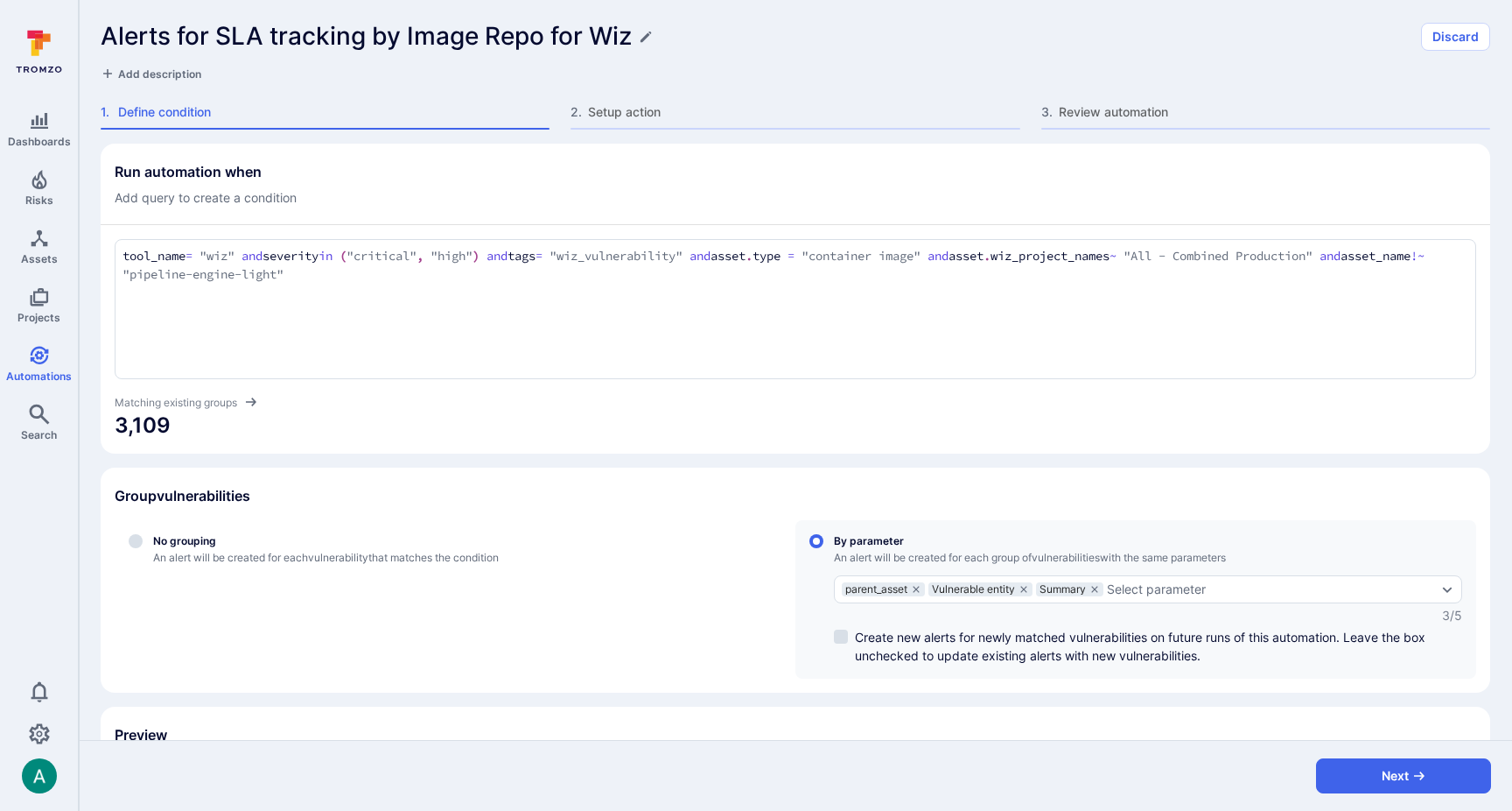
click at [173, 72] on span "Add description" at bounding box center [159, 74] width 83 height 13
click at [173, 72] on textarea at bounding box center [795, 74] width 1390 height 17
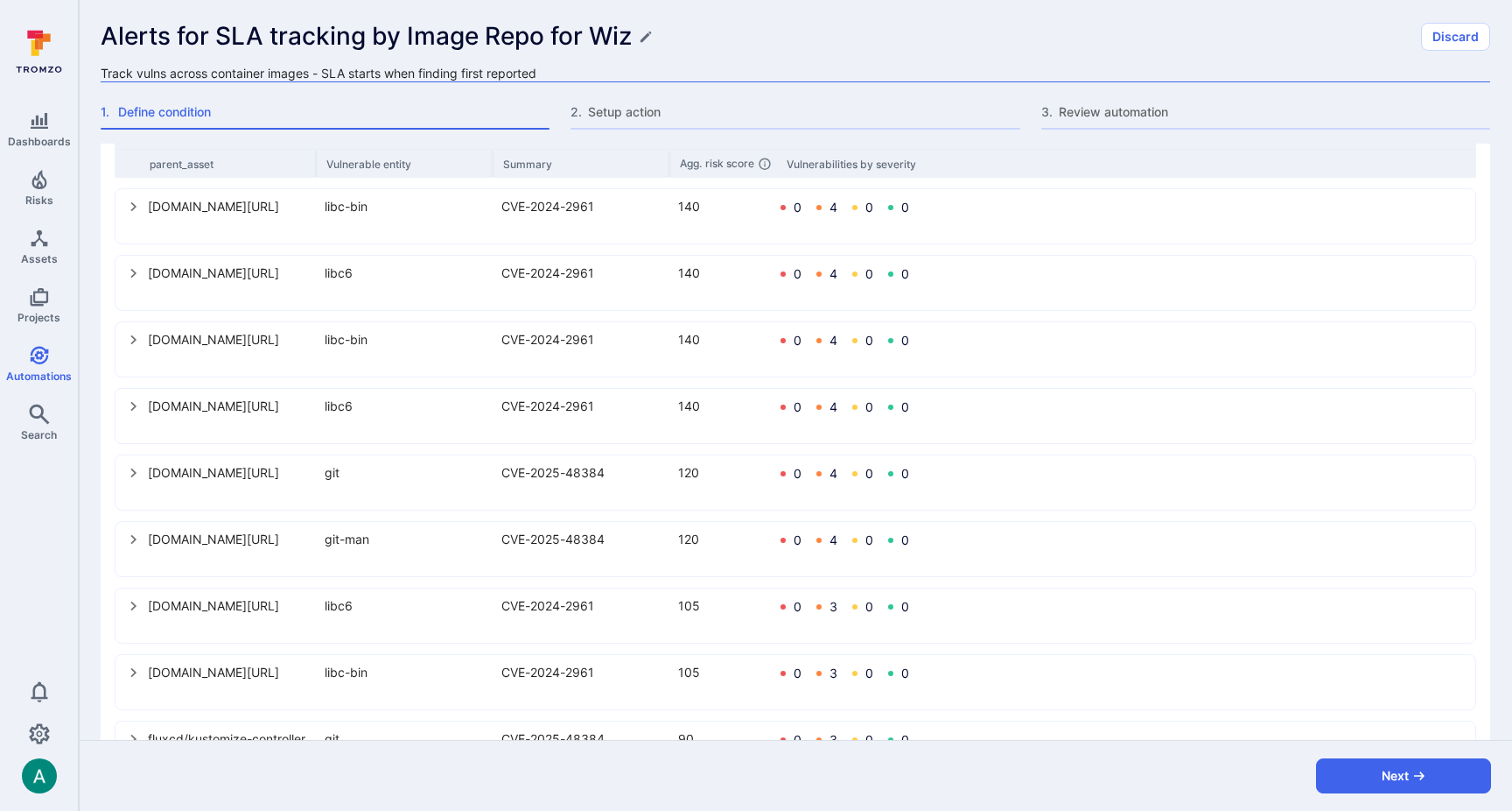
scroll to position [697, 0]
type textarea "Track vulns across container images - SLA starts when finding first reported"
click at [1401, 778] on button "Next" at bounding box center [1403, 776] width 175 height 35
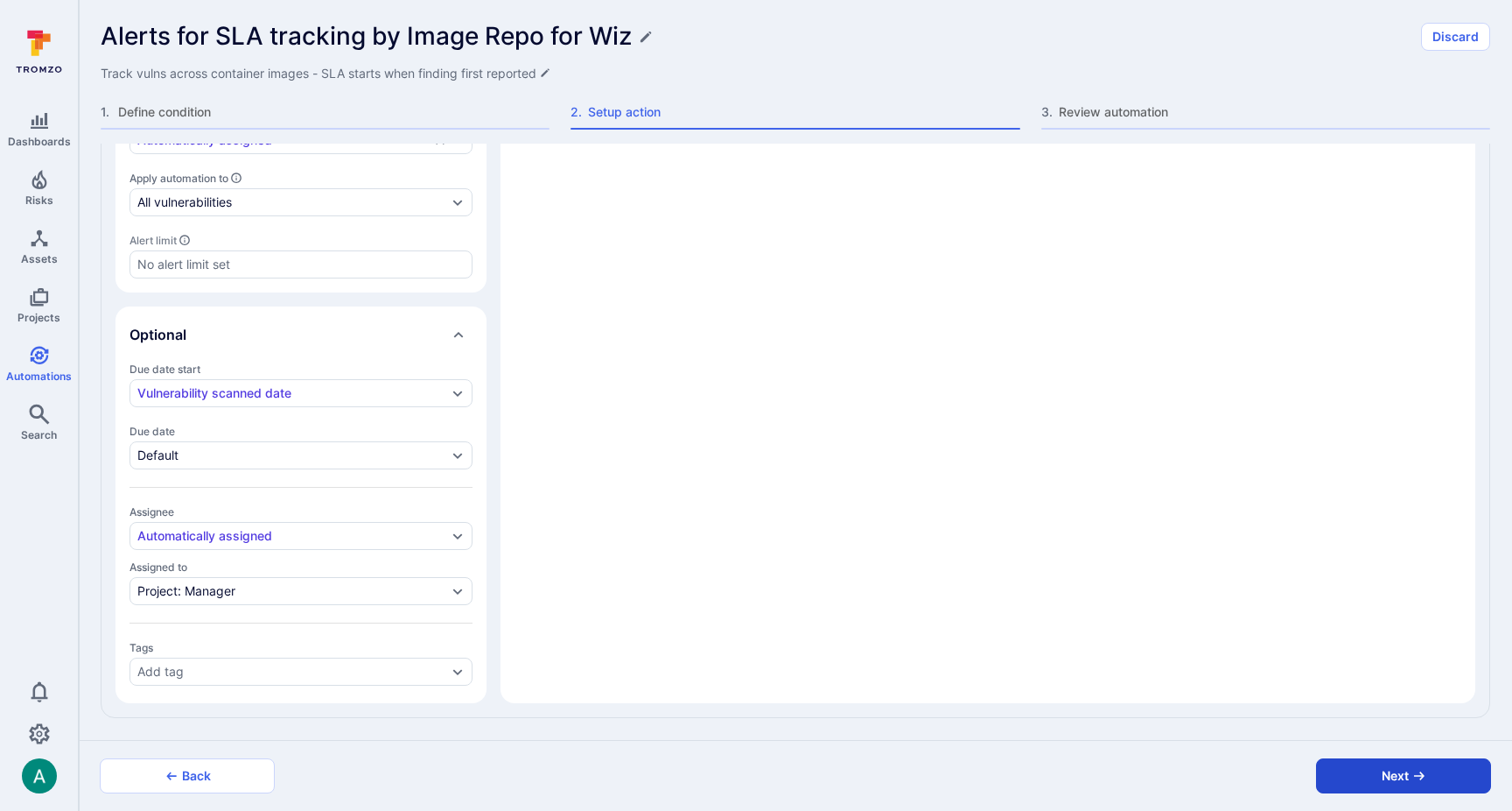
scroll to position [614, 0]
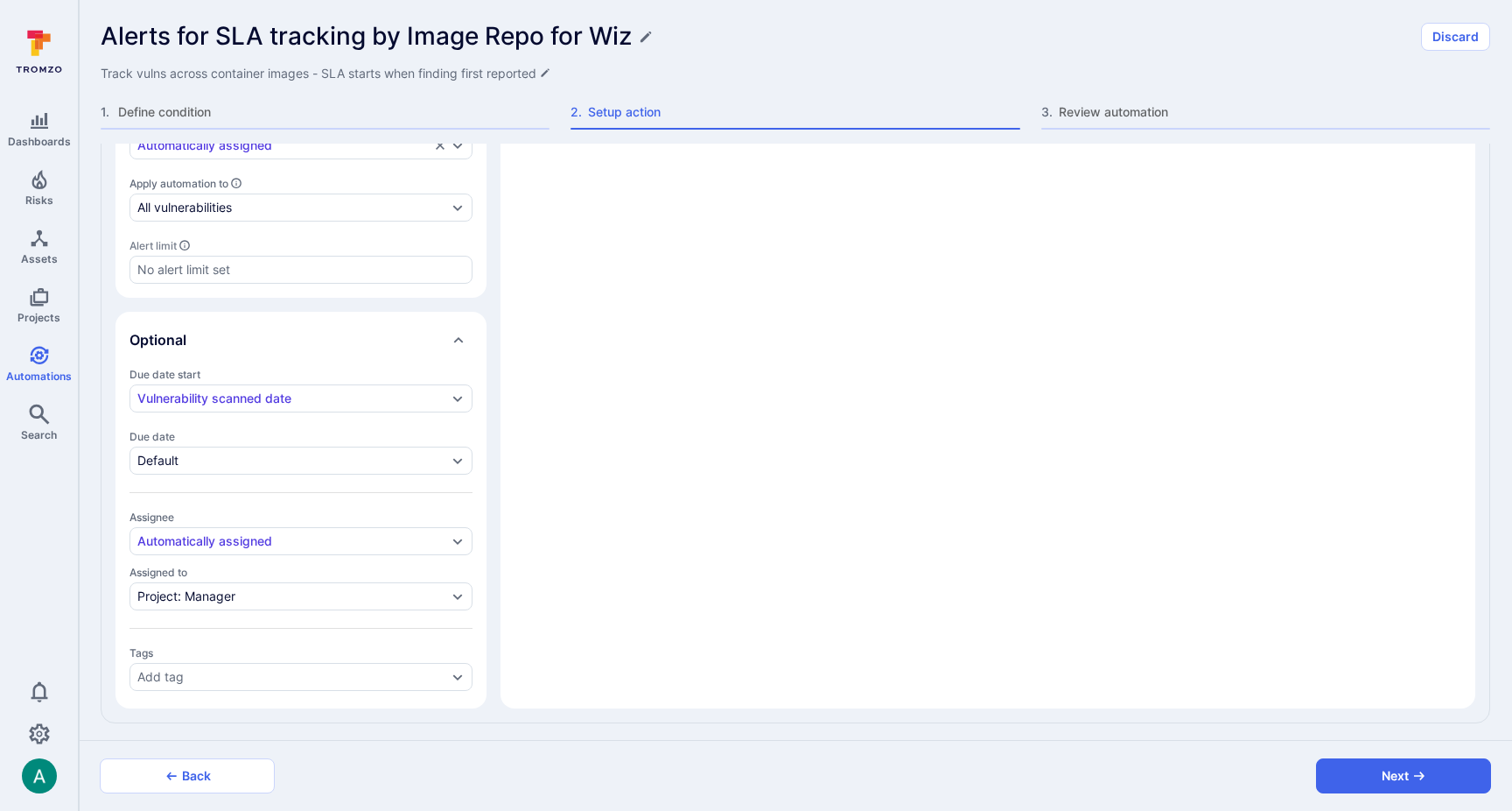
type textarea "x"
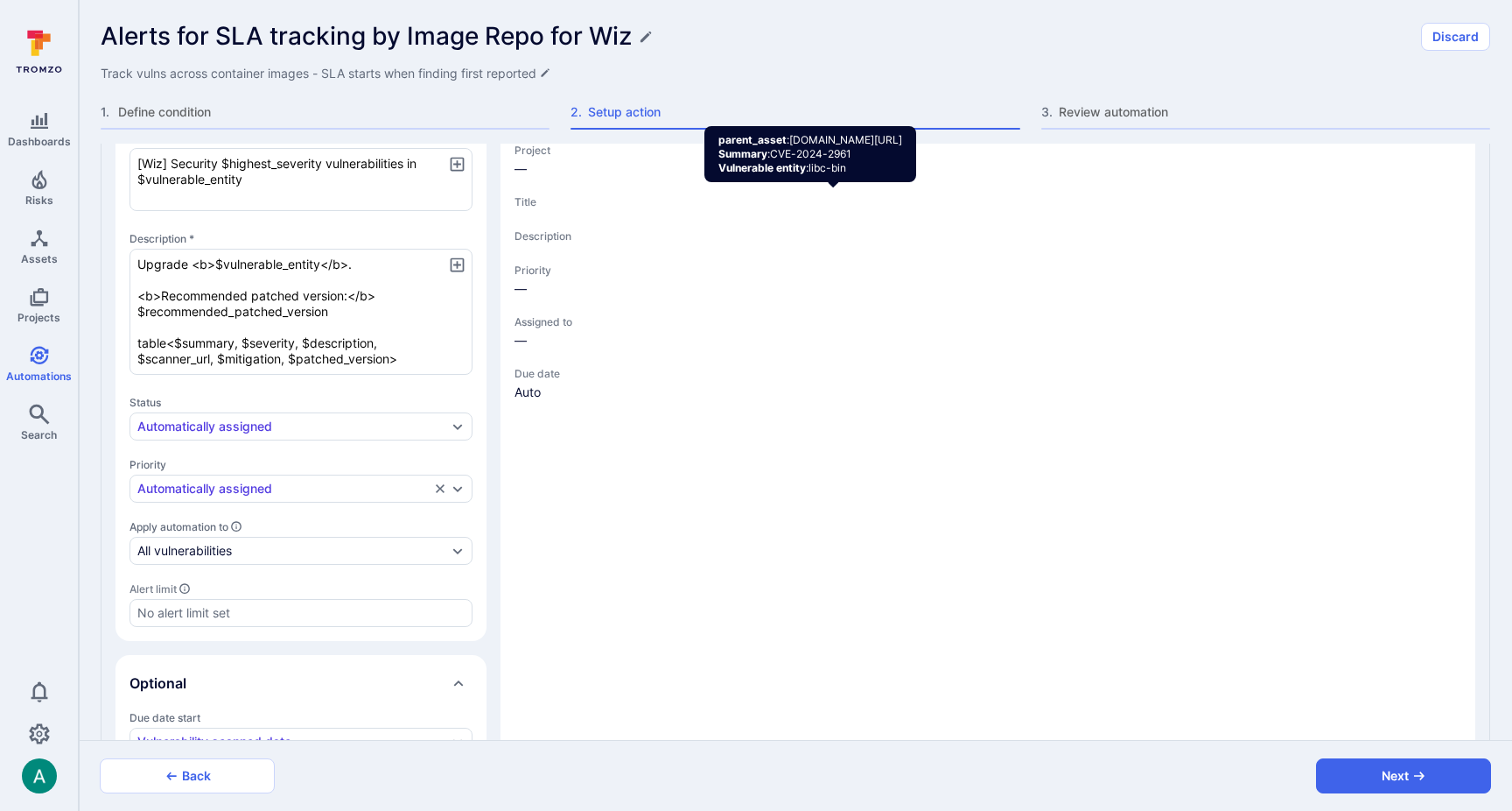
scroll to position [358, 0]
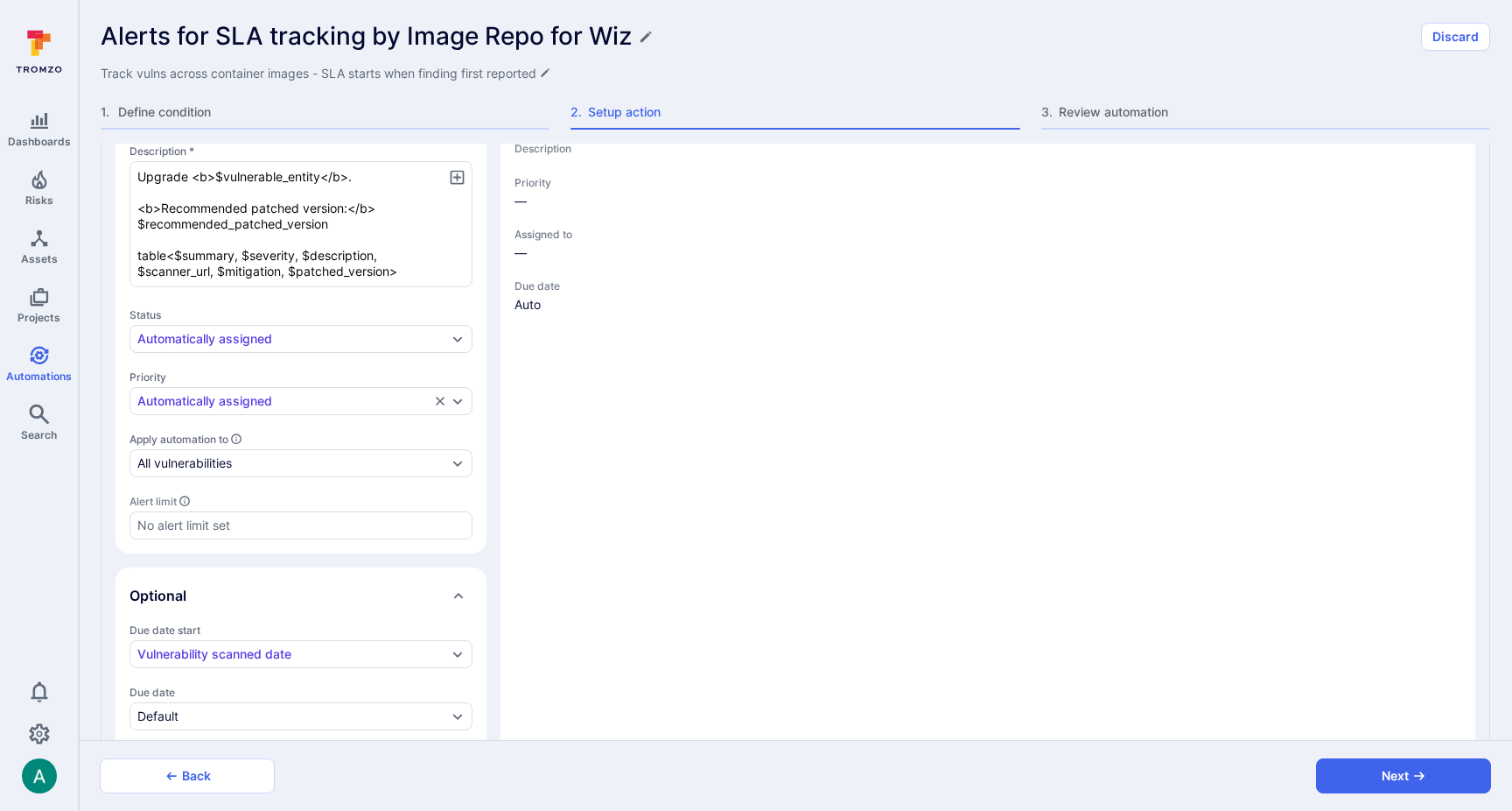
type textarea "x"
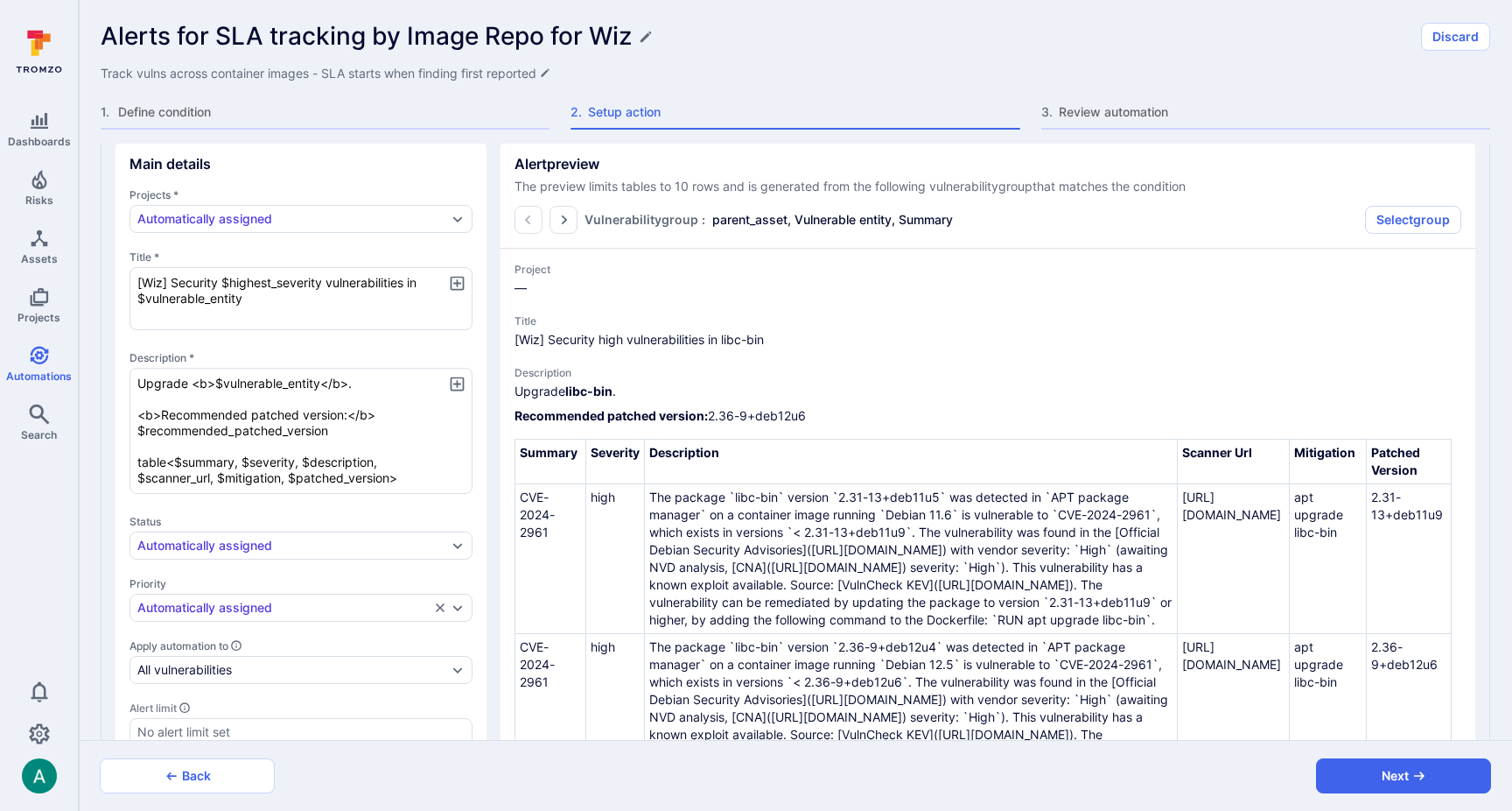
scroll to position [0, 0]
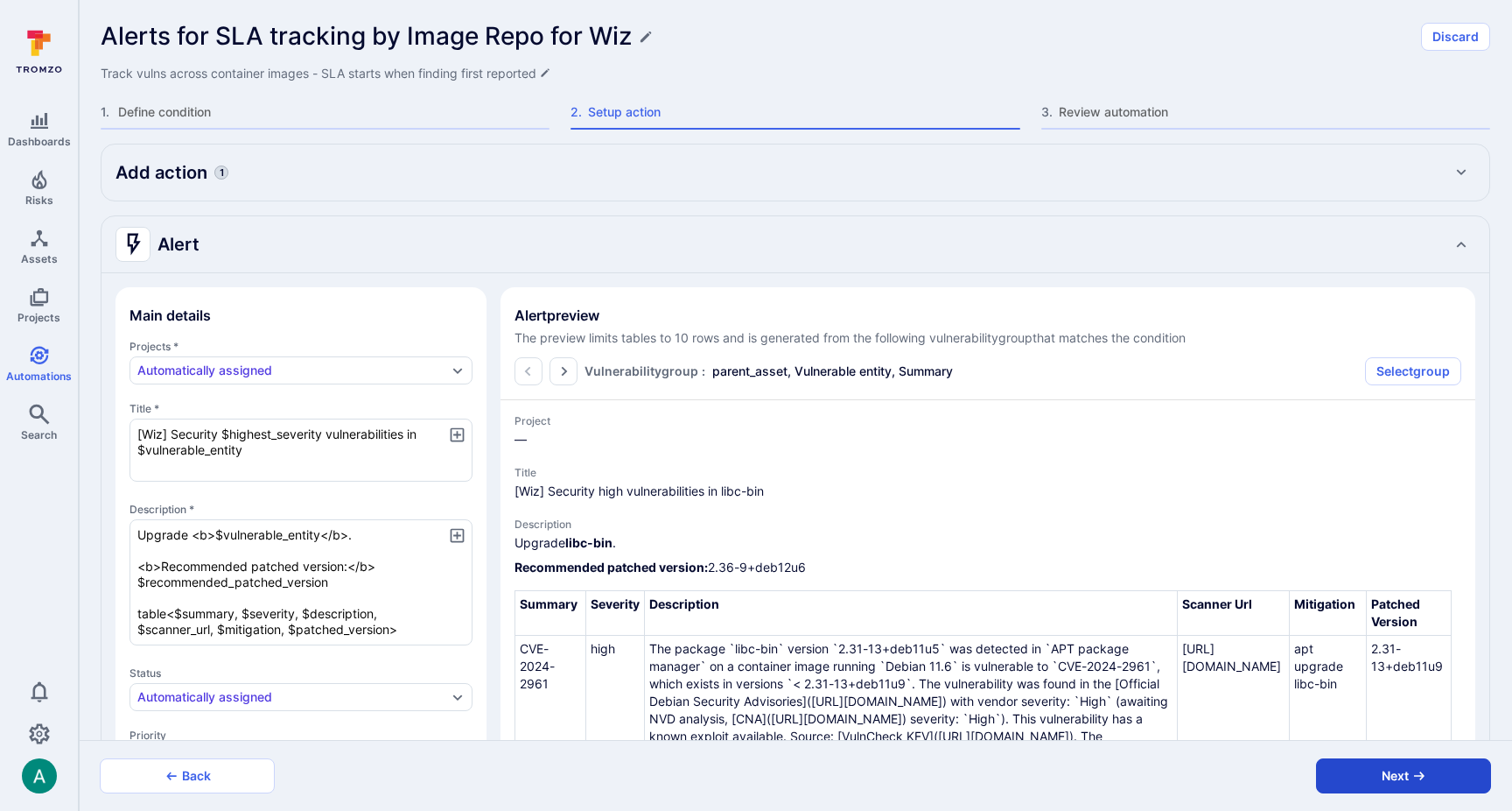
click at [1396, 780] on button "Next" at bounding box center [1403, 776] width 175 height 35
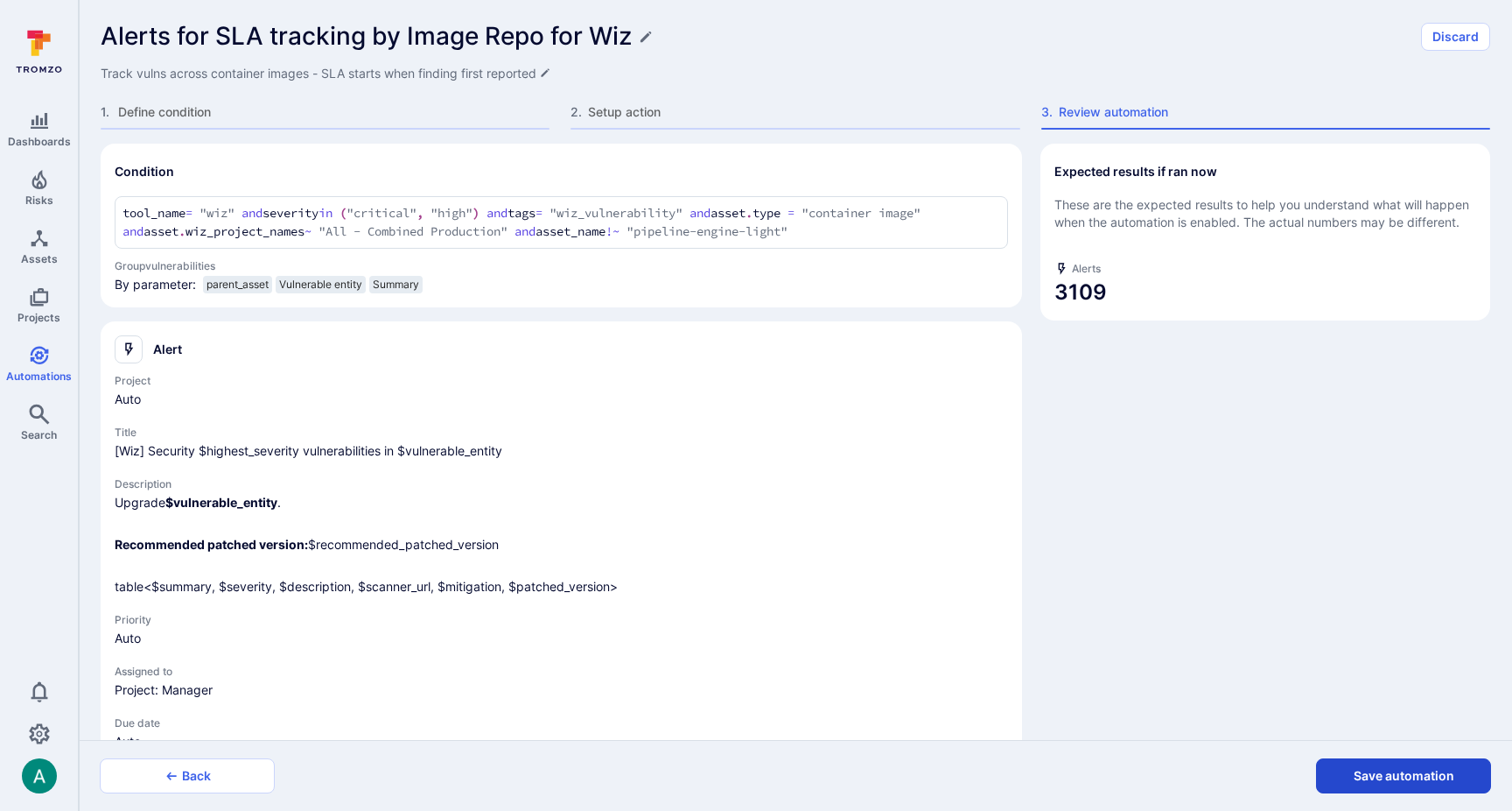
click at [1390, 777] on button "Save automation" at bounding box center [1403, 776] width 175 height 35
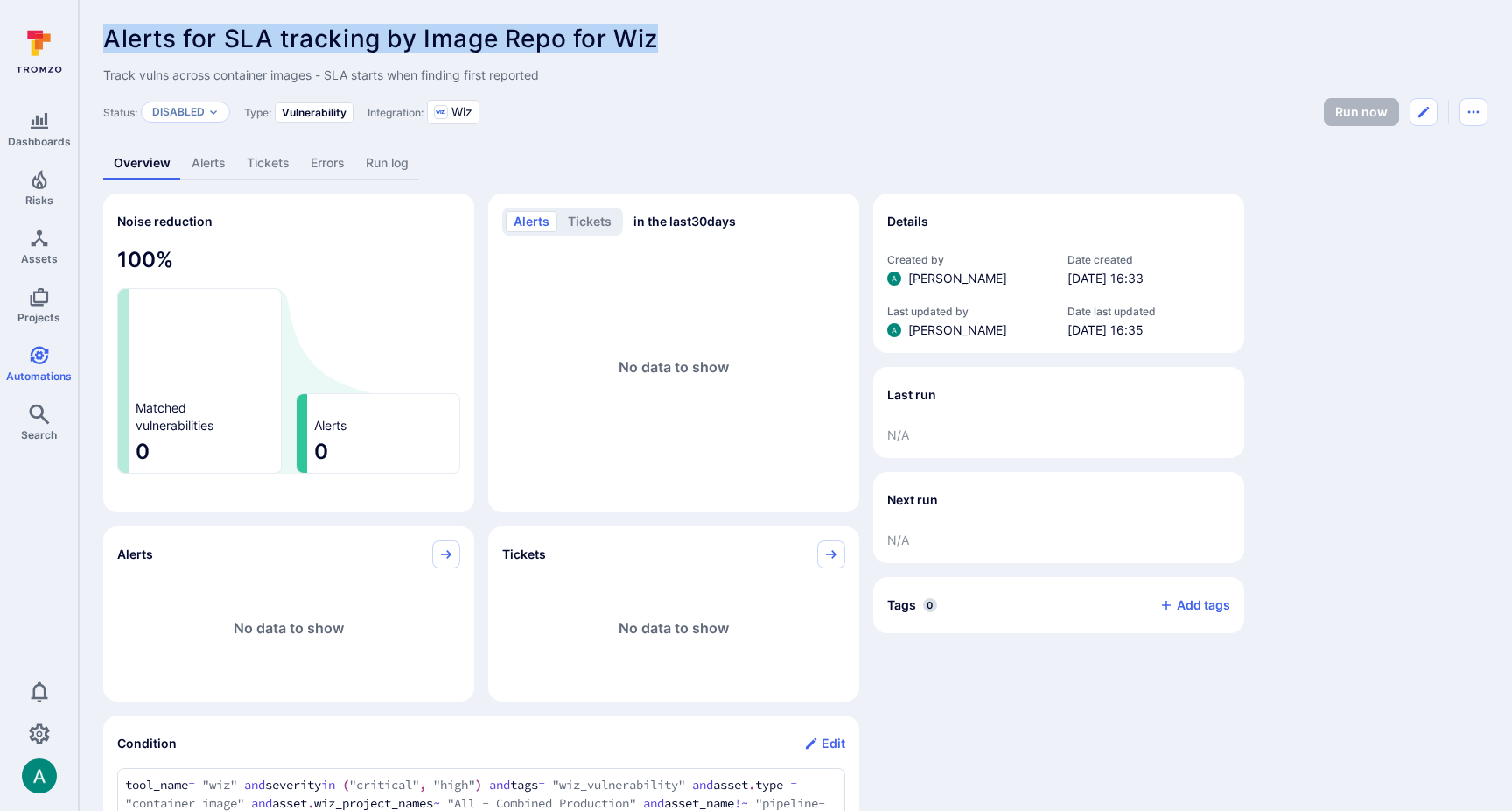
drag, startPoint x: 106, startPoint y: 34, endPoint x: 673, endPoint y: 45, distance: 567.1
click at [673, 45] on div "Alerts for SLA tracking by Image Repo for Wiz ... Show more" at bounding box center [795, 38] width 1385 height 28
copy span "Alerts for SLA tracking by Image Repo for Wiz"
